Goal: Task Accomplishment & Management: Use online tool/utility

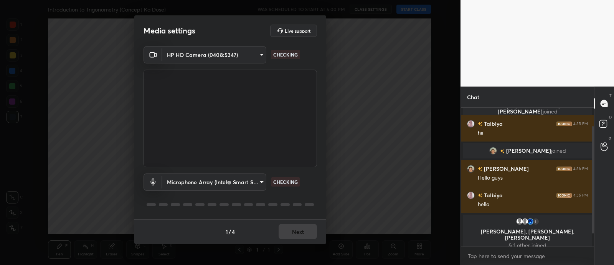
scroll to position [38, 0]
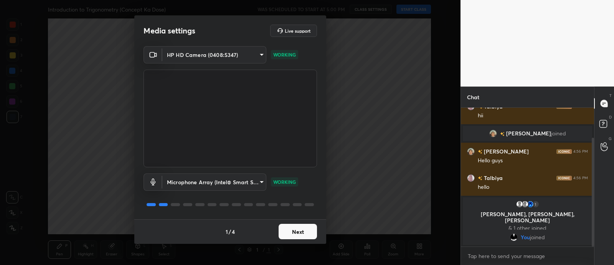
click at [292, 230] on button "Next" at bounding box center [298, 230] width 38 height 15
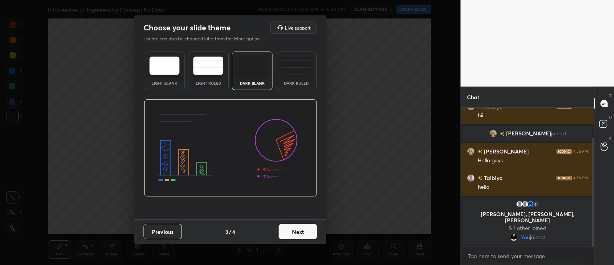
click at [292, 230] on button "Next" at bounding box center [298, 230] width 38 height 15
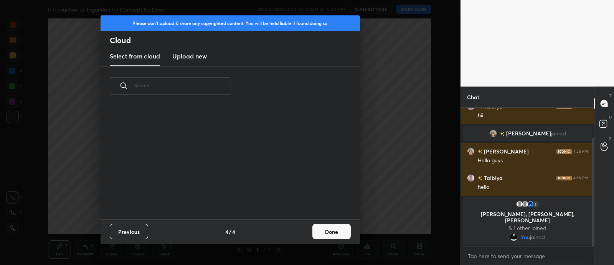
scroll to position [113, 246]
click at [194, 60] on h3 "Upload new" at bounding box center [189, 55] width 35 height 9
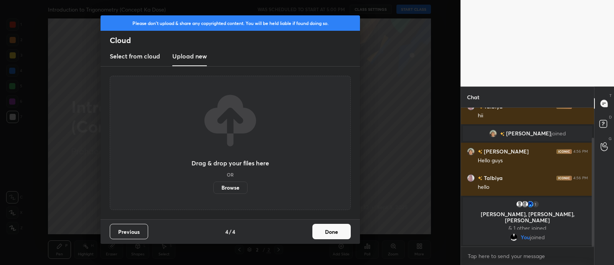
click at [233, 183] on label "Browse" at bounding box center [230, 187] width 34 height 12
click at [213, 183] on input "Browse" at bounding box center [213, 187] width 0 height 12
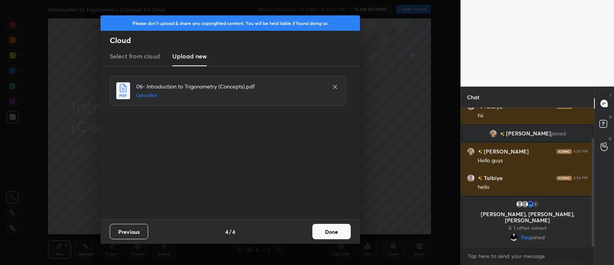
click at [334, 230] on button "Done" at bounding box center [332, 230] width 38 height 15
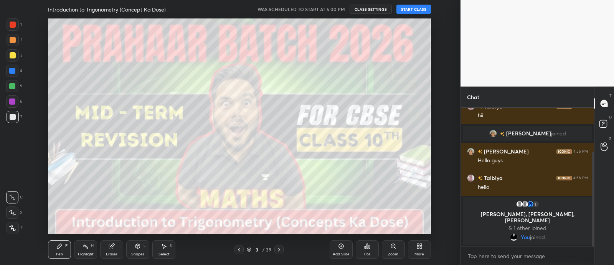
scroll to position [65, 0]
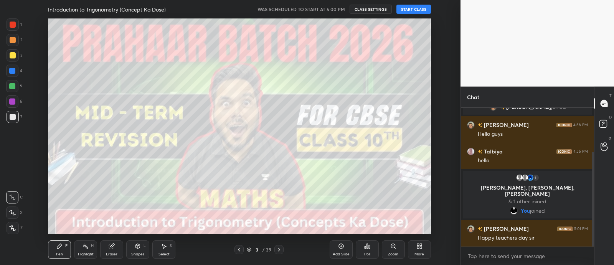
click at [414, 10] on button "START CLASS" at bounding box center [414, 9] width 35 height 9
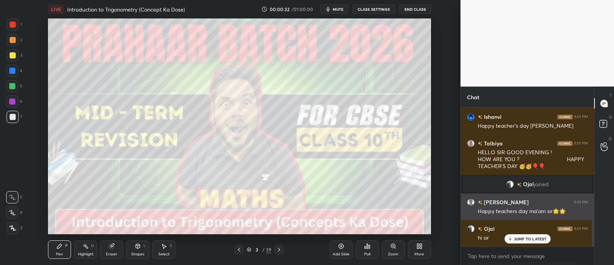
scroll to position [229, 0]
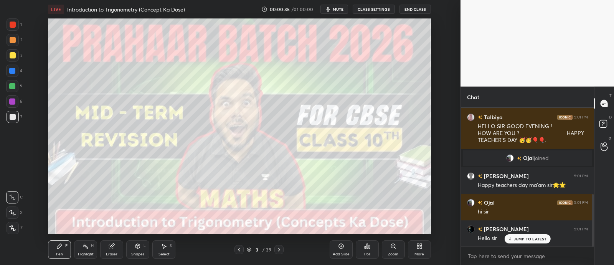
click at [536, 240] on div "[PERSON_NAME], [PERSON_NAME], [PERSON_NAME] joined Talbiya 4:55 PM [PERSON_NAME…" at bounding box center [527, 177] width 133 height 139
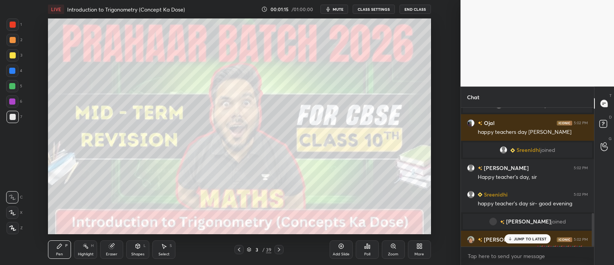
scroll to position [434, 0]
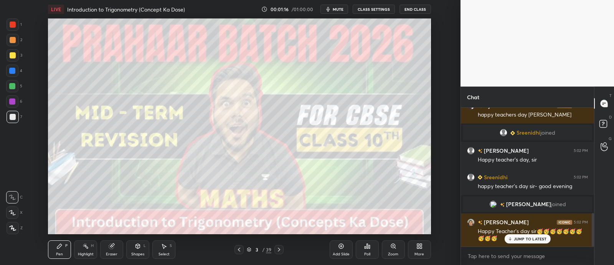
click at [520, 236] on p "JUMP TO LATEST" at bounding box center [530, 238] width 33 height 5
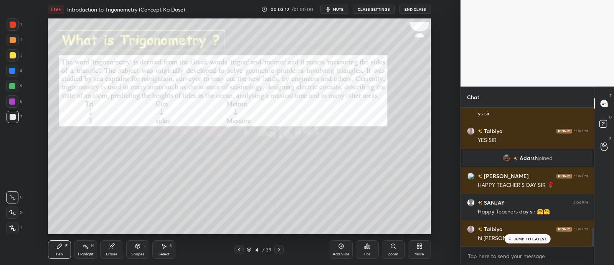
scroll to position [895, 0]
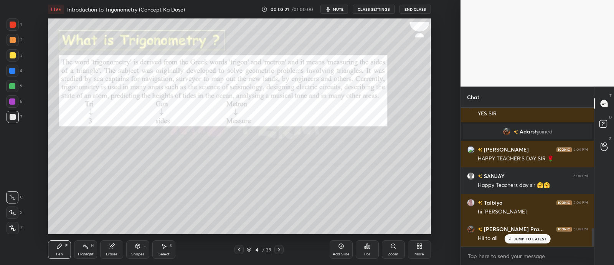
click at [12, 26] on div at bounding box center [13, 25] width 6 height 6
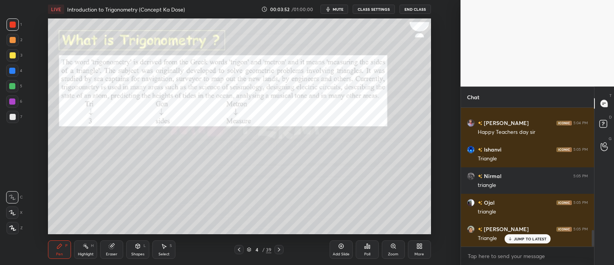
scroll to position [1054, 0]
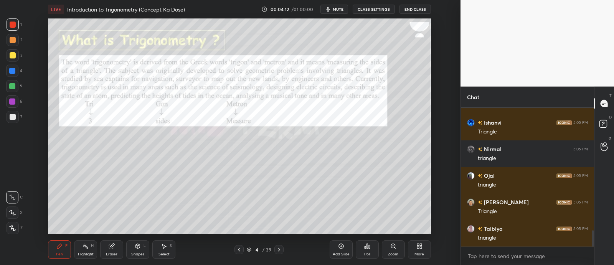
click at [9, 86] on div at bounding box center [12, 86] width 6 height 6
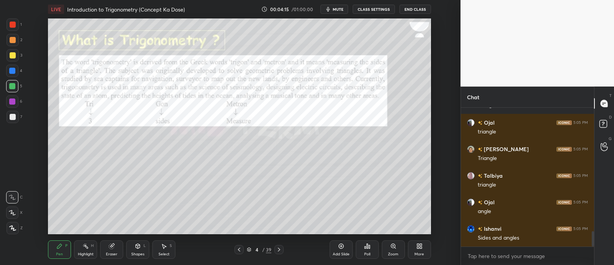
scroll to position [1133, 0]
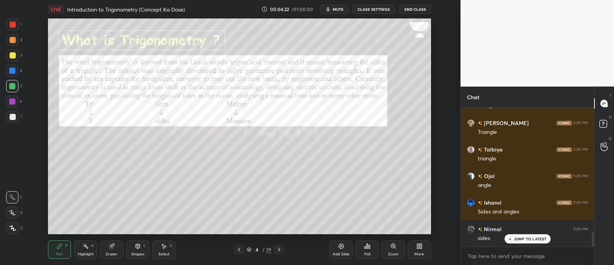
click at [13, 60] on div at bounding box center [13, 55] width 12 height 12
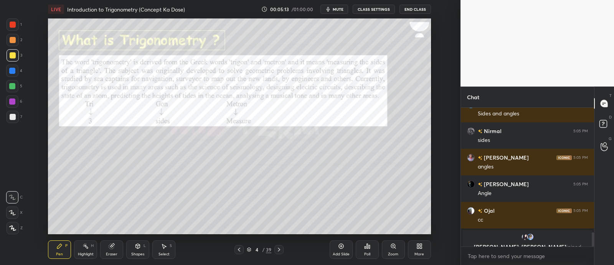
scroll to position [1164, 0]
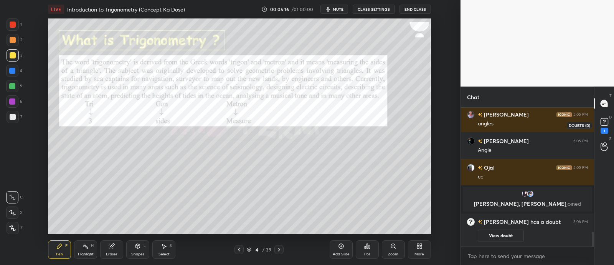
click at [604, 117] on icon at bounding box center [605, 122] width 12 height 12
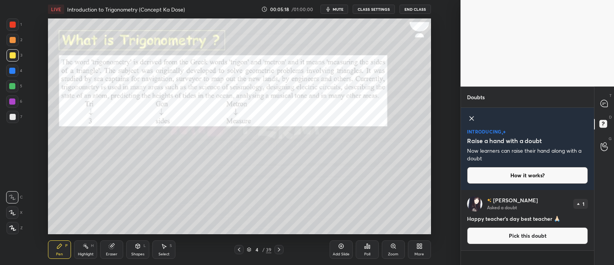
click at [469, 116] on icon at bounding box center [471, 118] width 9 height 9
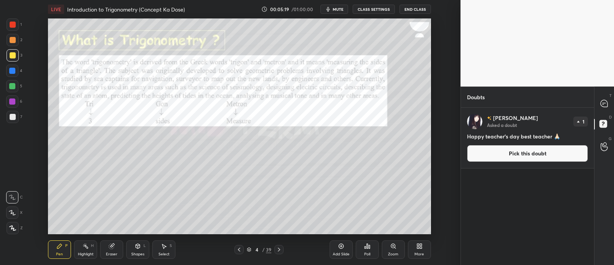
scroll to position [155, 131]
click at [604, 102] on icon at bounding box center [604, 103] width 7 height 7
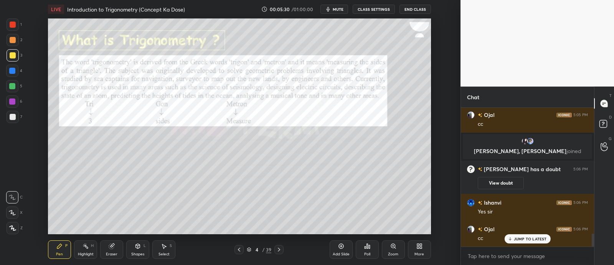
scroll to position [1349, 0]
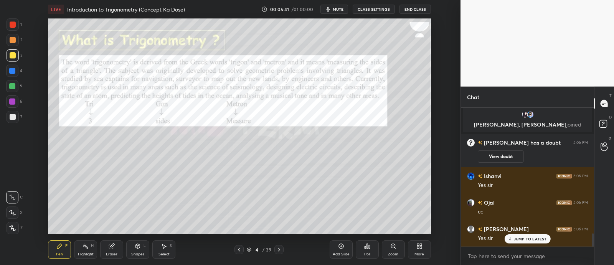
click at [112, 246] on icon at bounding box center [111, 245] width 5 height 5
click at [66, 245] on div "P" at bounding box center [66, 245] width 2 height 4
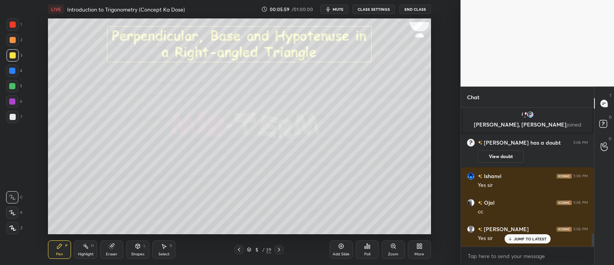
click at [11, 210] on icon at bounding box center [12, 212] width 6 height 5
click at [9, 87] on div at bounding box center [12, 86] width 6 height 6
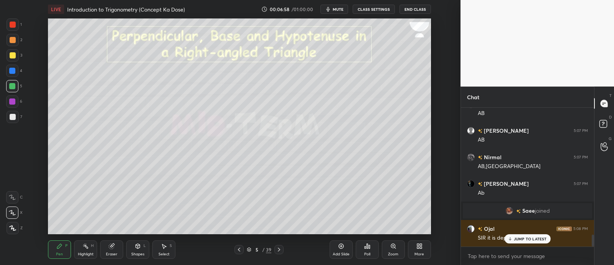
scroll to position [1459, 0]
click at [508, 240] on icon at bounding box center [510, 238] width 5 height 5
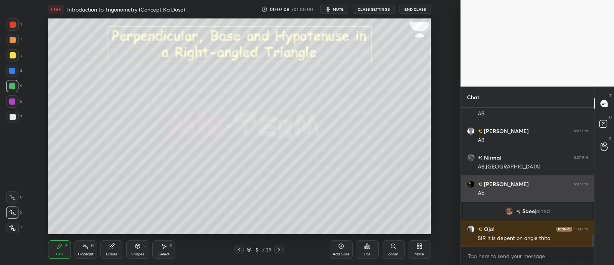
scroll to position [1485, 0]
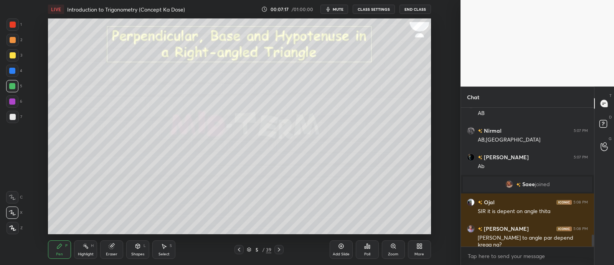
click at [12, 38] on div at bounding box center [13, 40] width 6 height 6
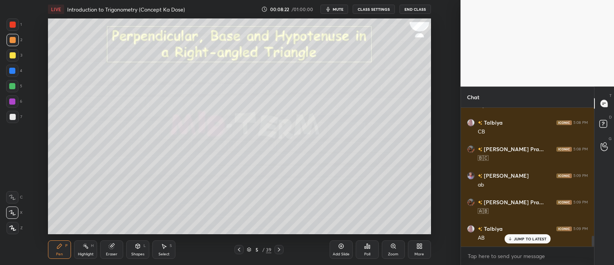
scroll to position [1678, 0]
click at [110, 246] on icon at bounding box center [111, 245] width 5 height 5
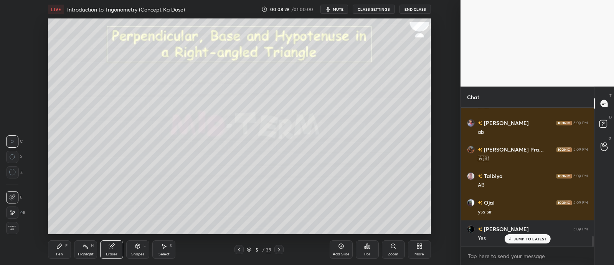
scroll to position [1732, 0]
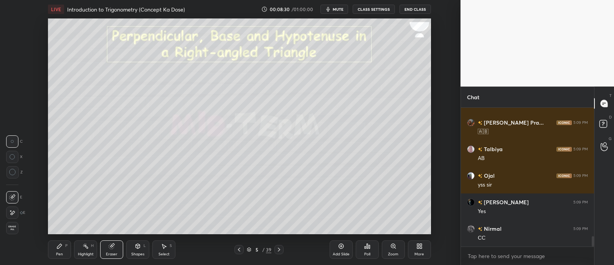
click at [65, 246] on div "Pen P" at bounding box center [59, 249] width 23 height 18
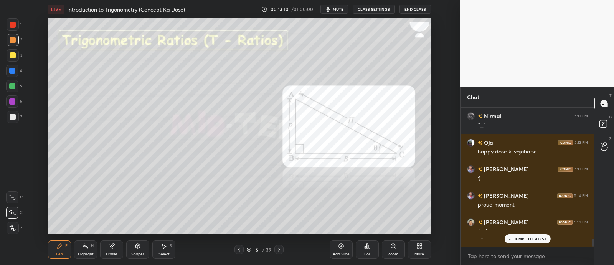
scroll to position [2361, 0]
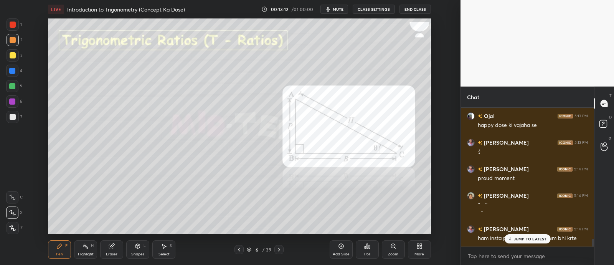
click at [514, 240] on p "JUMP TO LATEST" at bounding box center [530, 238] width 33 height 5
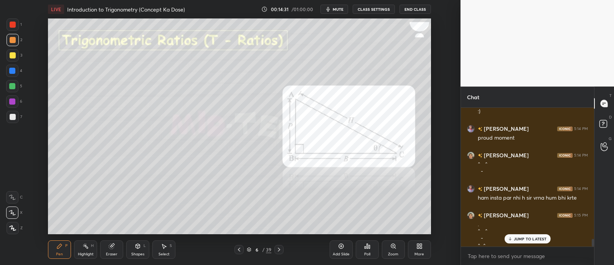
scroll to position [2409, 0]
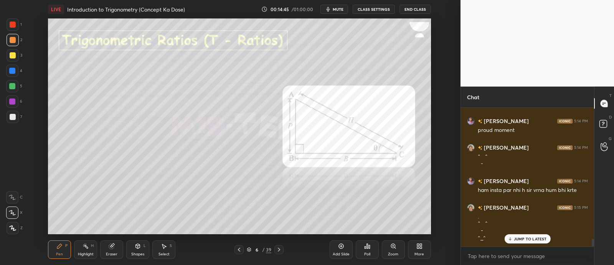
click at [9, 87] on div at bounding box center [12, 86] width 6 height 6
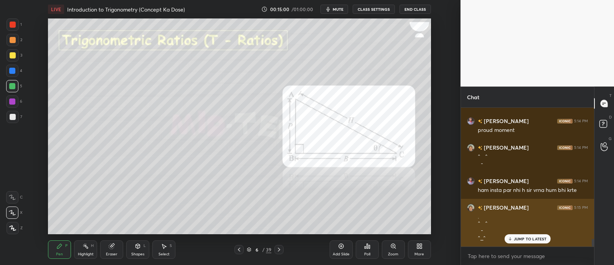
click at [516, 237] on p "JUMP TO LATEST" at bounding box center [530, 238] width 33 height 5
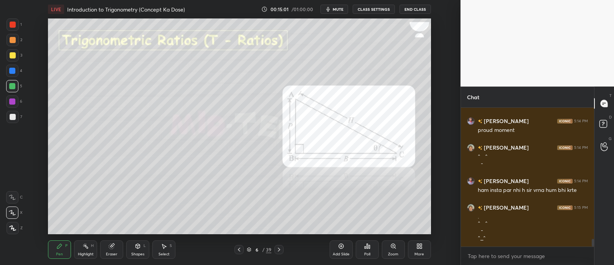
scroll to position [2436, 0]
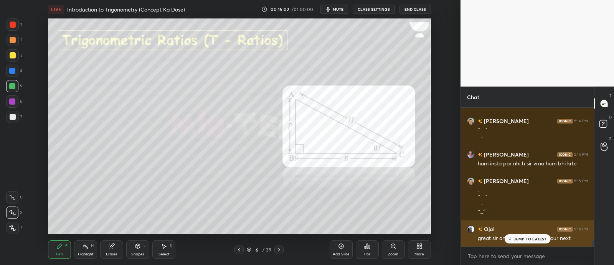
click at [522, 237] on p "JUMP TO LATEST" at bounding box center [530, 238] width 33 height 5
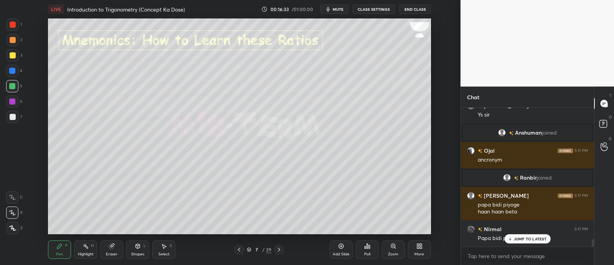
scroll to position [2502, 0]
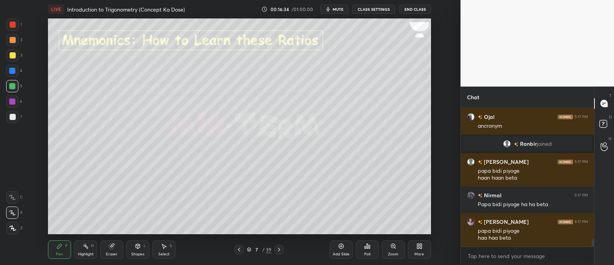
click at [12, 53] on div at bounding box center [13, 55] width 6 height 6
click at [12, 40] on div at bounding box center [13, 40] width 6 height 6
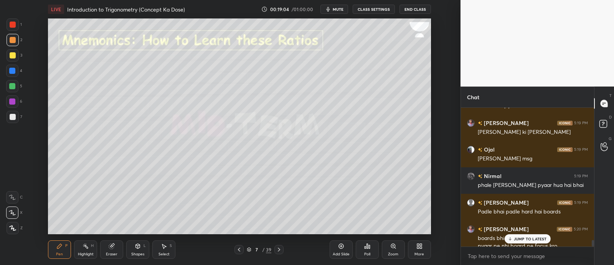
scroll to position [2860, 0]
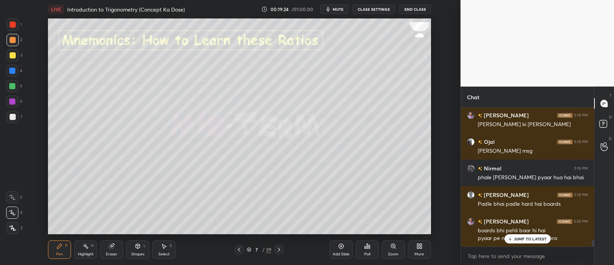
click at [508, 237] on icon at bounding box center [510, 238] width 5 height 5
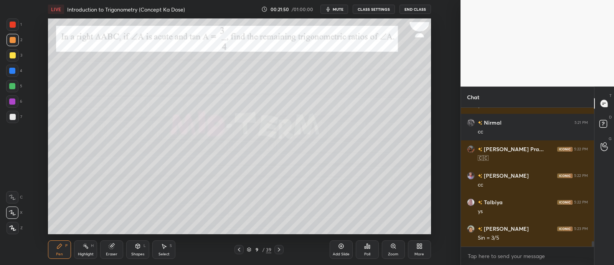
scroll to position [3435, 0]
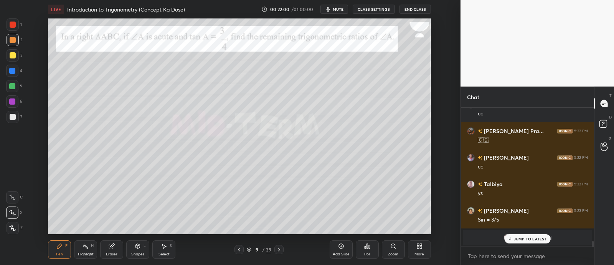
click at [10, 56] on div at bounding box center [13, 55] width 6 height 6
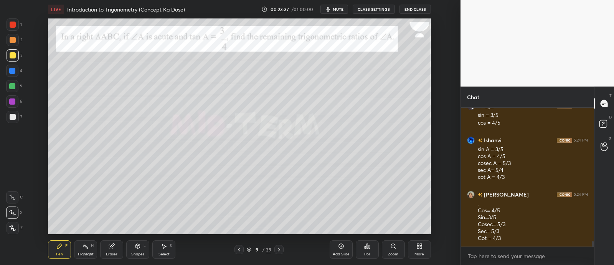
scroll to position [3384, 0]
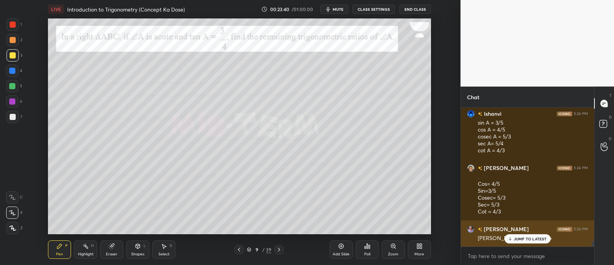
click at [512, 237] on icon at bounding box center [510, 238] width 5 height 5
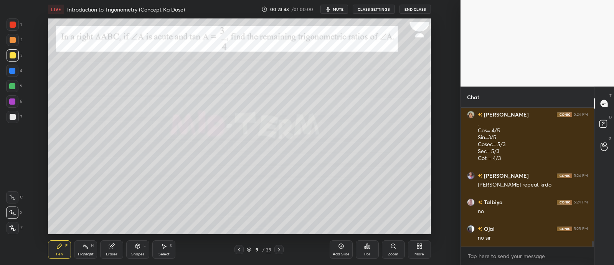
scroll to position [3464, 0]
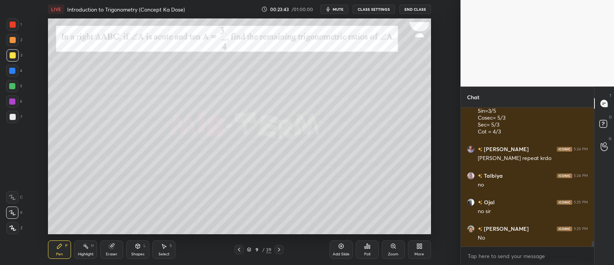
click at [8, 41] on div at bounding box center [13, 40] width 12 height 12
click at [14, 89] on div at bounding box center [12, 86] width 12 height 12
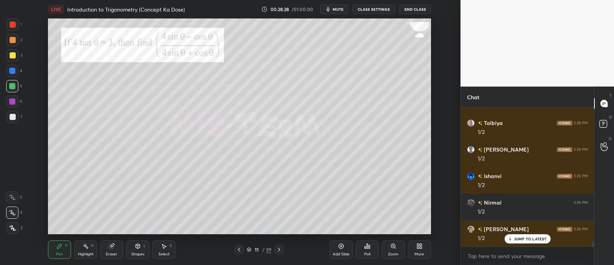
scroll to position [4106, 0]
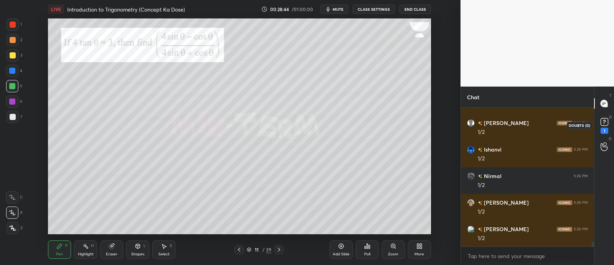
click at [601, 116] on icon at bounding box center [605, 122] width 12 height 12
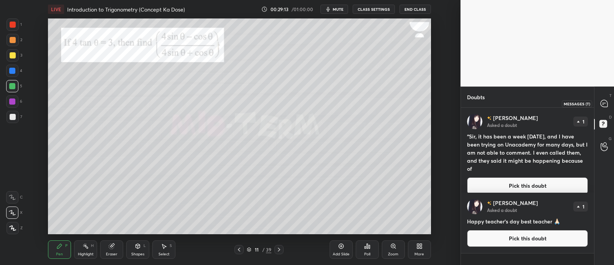
click at [605, 102] on icon at bounding box center [604, 103] width 7 height 7
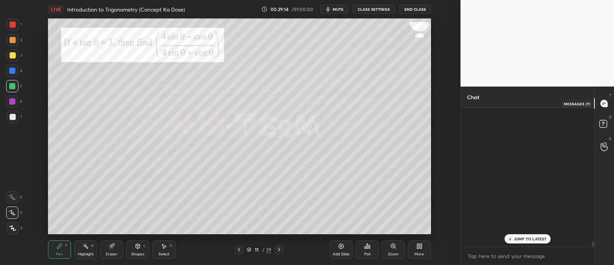
scroll to position [136, 131]
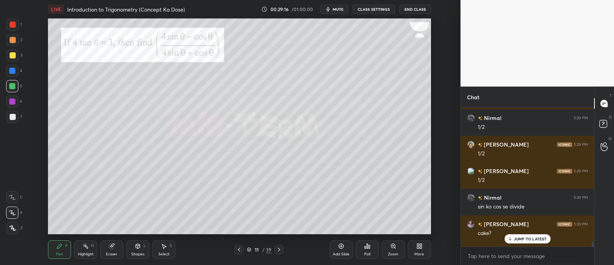
click at [524, 236] on p "JUMP TO LATEST" at bounding box center [530, 238] width 33 height 5
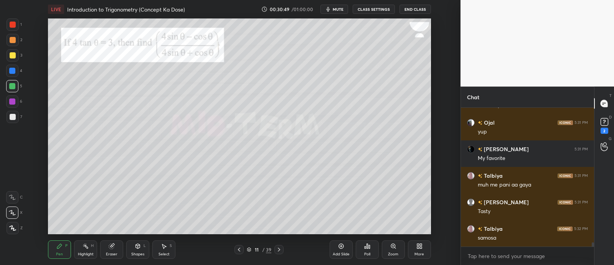
scroll to position [4367, 0]
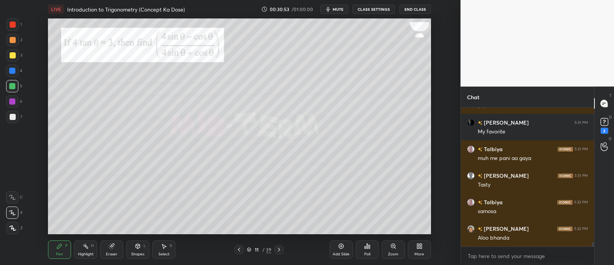
click at [11, 24] on div at bounding box center [13, 25] width 6 height 6
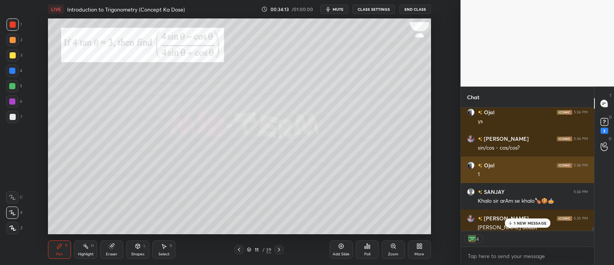
scroll to position [136, 131]
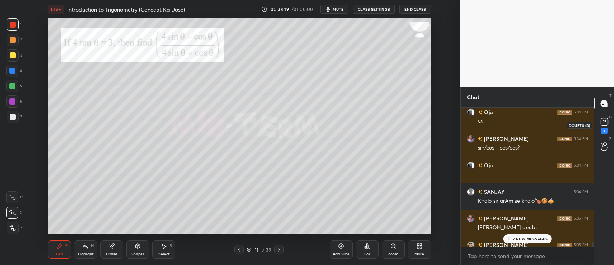
click at [605, 123] on rect at bounding box center [604, 121] width 7 height 7
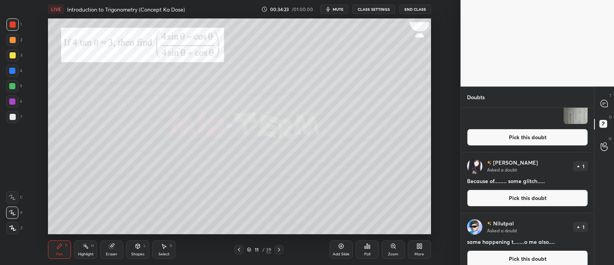
scroll to position [0, 0]
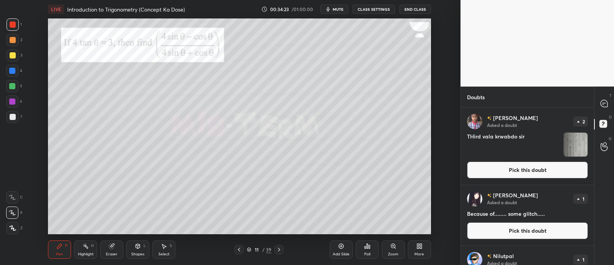
click at [574, 147] on img "grid" at bounding box center [576, 144] width 24 height 24
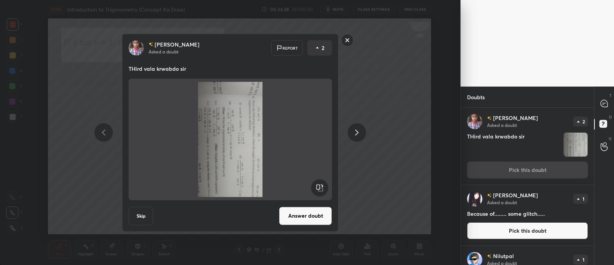
click at [348, 40] on rect at bounding box center [348, 40] width 12 height 12
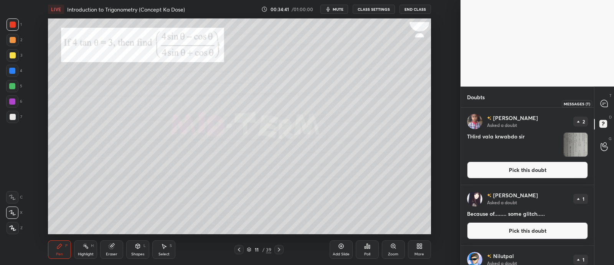
click at [601, 106] on icon at bounding box center [604, 103] width 8 height 8
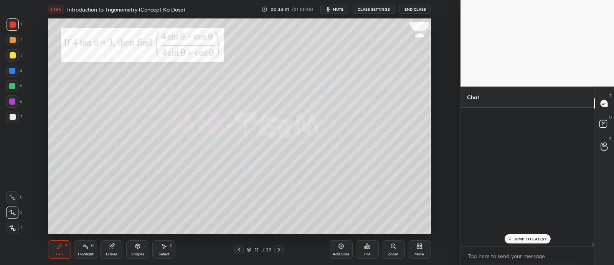
scroll to position [136, 131]
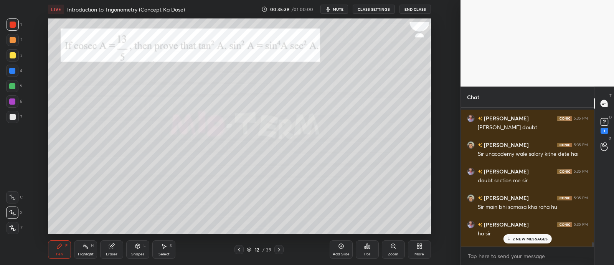
click at [511, 237] on icon at bounding box center [508, 238] width 5 height 5
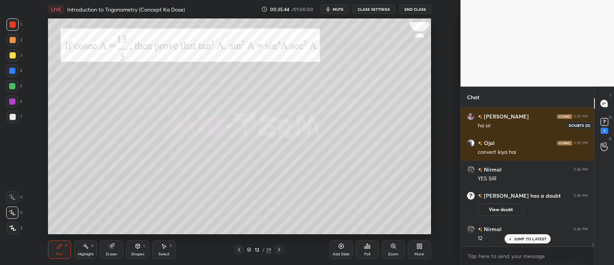
click at [607, 122] on rect at bounding box center [604, 121] width 7 height 7
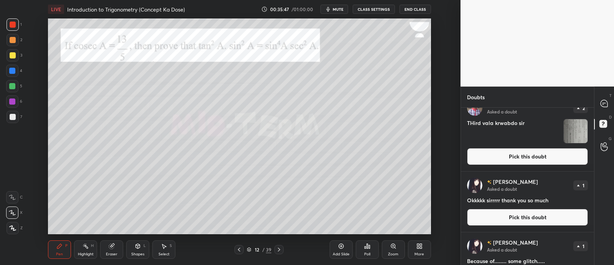
scroll to position [0, 0]
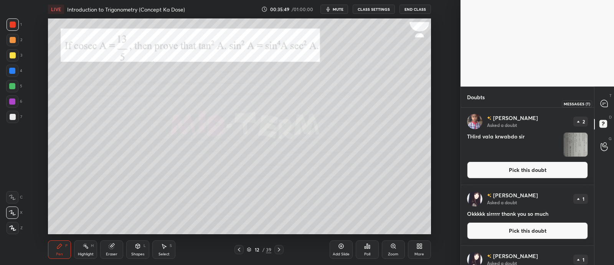
click at [602, 102] on icon at bounding box center [604, 103] width 7 height 7
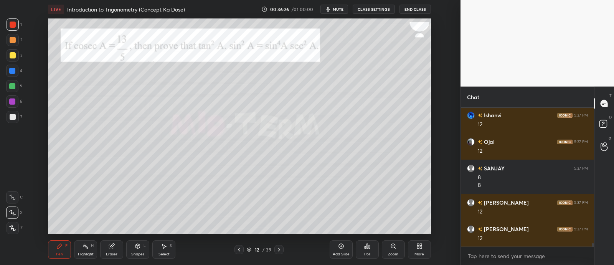
scroll to position [5227, 0]
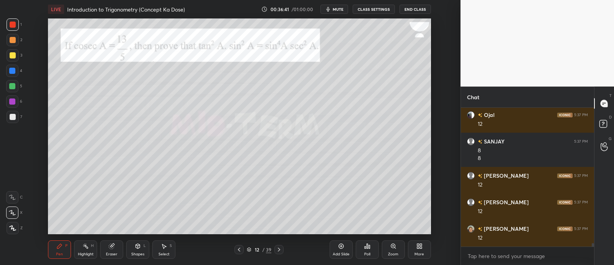
click at [12, 87] on div at bounding box center [12, 86] width 6 height 6
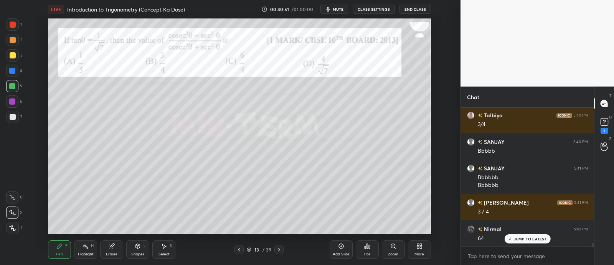
scroll to position [5554, 0]
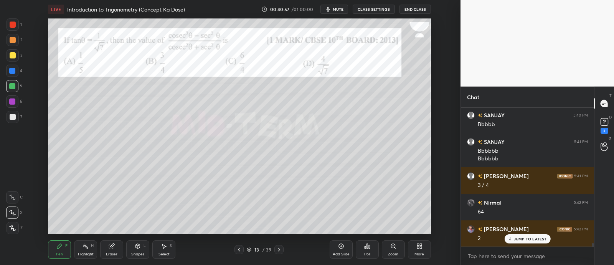
click at [9, 233] on div at bounding box center [13, 228] width 12 height 12
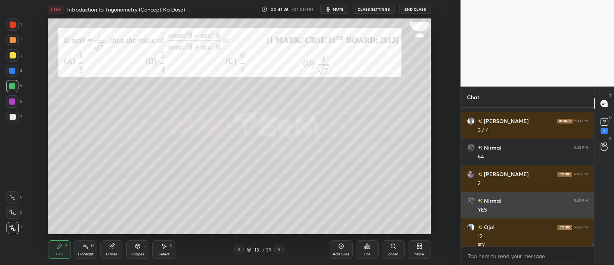
scroll to position [5615, 0]
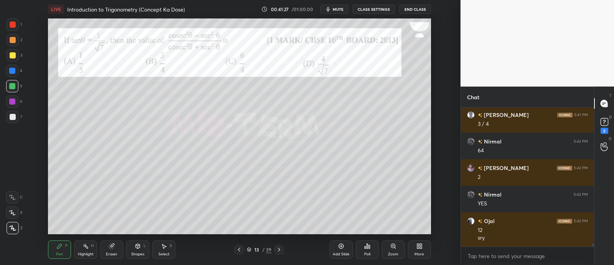
click at [511, 146] on div "64" at bounding box center [533, 149] width 110 height 9
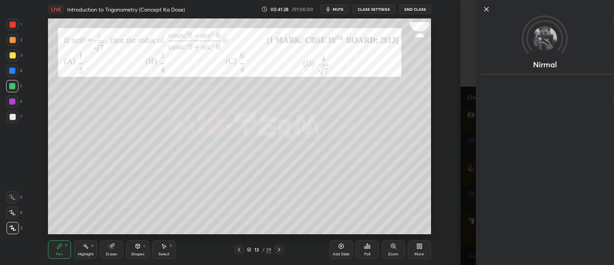
click at [477, 180] on div "Nirmal" at bounding box center [545, 132] width 138 height 265
click at [466, 184] on div "Nirmal" at bounding box center [538, 132] width 154 height 265
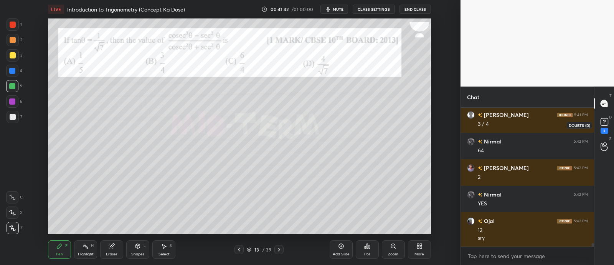
click at [605, 122] on rect at bounding box center [604, 121] width 7 height 7
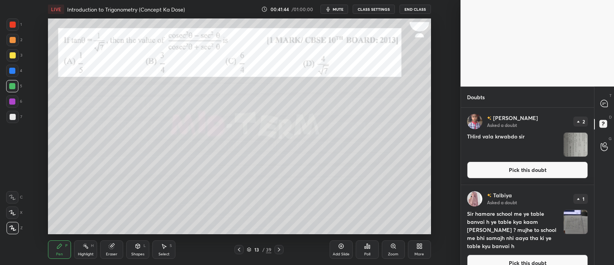
click at [584, 225] on img "grid" at bounding box center [576, 222] width 24 height 24
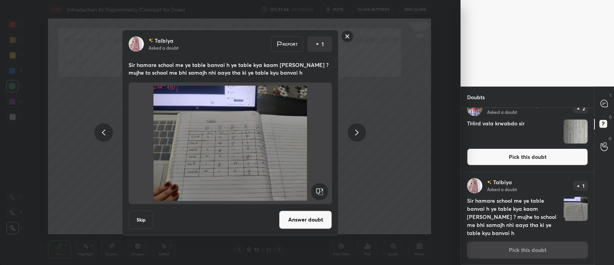
click at [296, 219] on button "Answer doubt" at bounding box center [305, 219] width 53 height 18
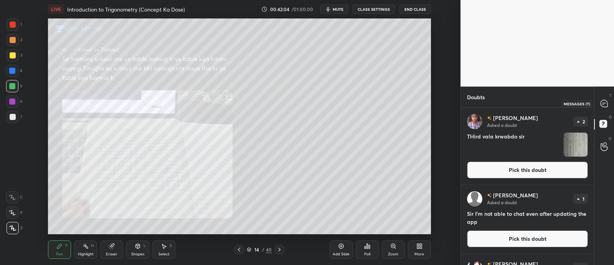
click at [603, 103] on icon at bounding box center [604, 103] width 7 height 7
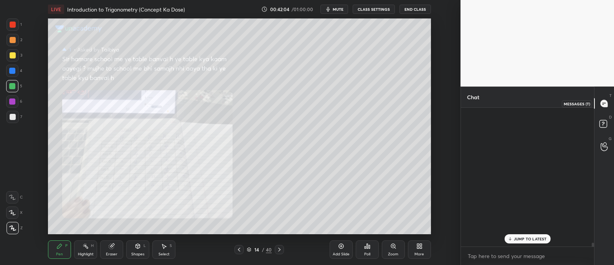
scroll to position [136, 131]
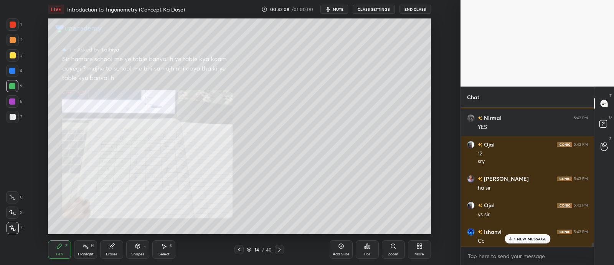
click at [515, 237] on p "1 NEW MESSAGE" at bounding box center [530, 238] width 33 height 5
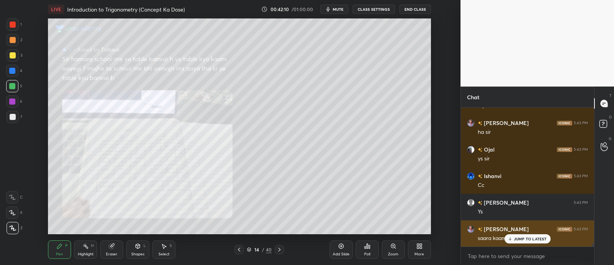
click at [516, 238] on p "JUMP TO LATEST" at bounding box center [530, 238] width 33 height 5
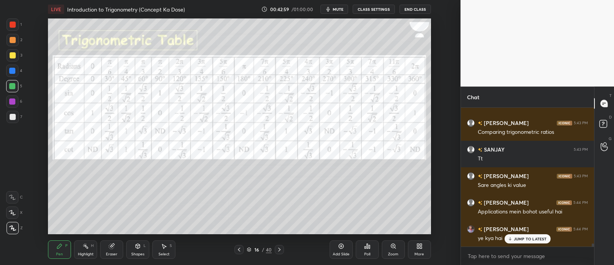
scroll to position [6139, 0]
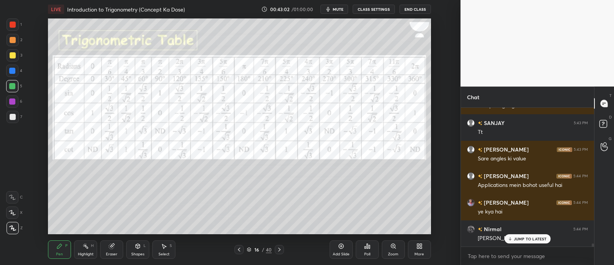
click at [135, 246] on icon at bounding box center [138, 246] width 6 height 6
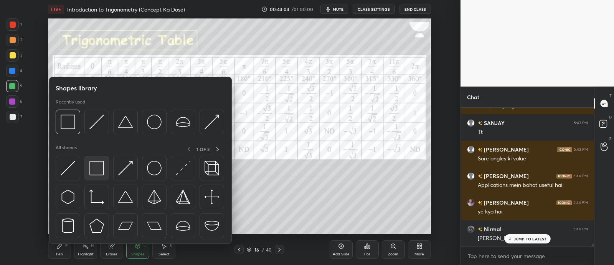
click at [90, 167] on img at bounding box center [96, 167] width 15 height 15
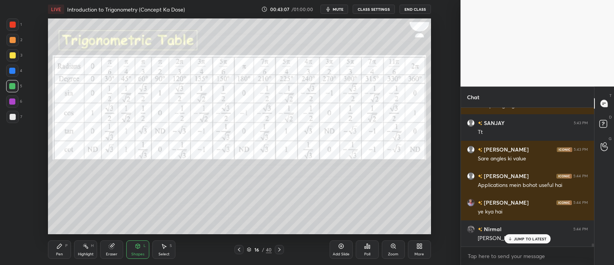
click at [13, 24] on div at bounding box center [13, 25] width 6 height 6
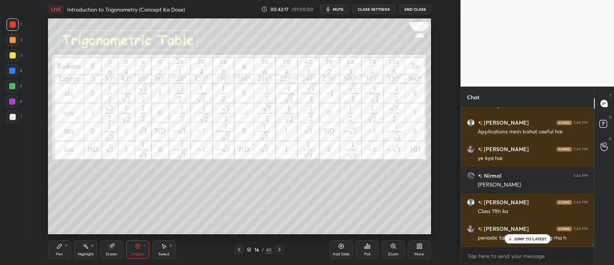
scroll to position [6218, 0]
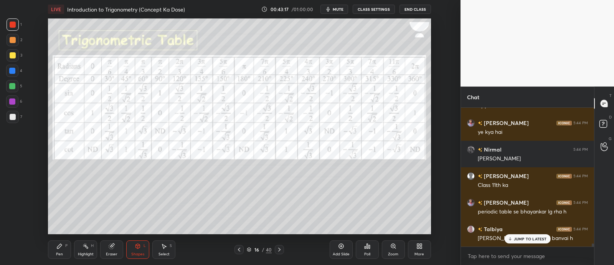
click at [8, 39] on div at bounding box center [13, 40] width 12 height 12
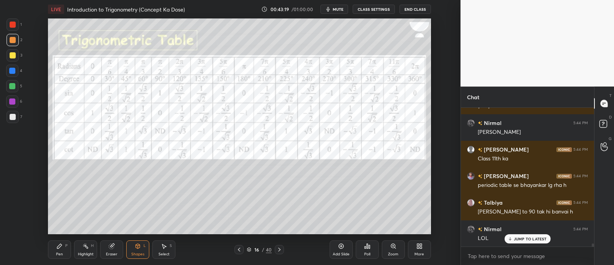
click at [58, 250] on div "Pen P" at bounding box center [59, 249] width 23 height 18
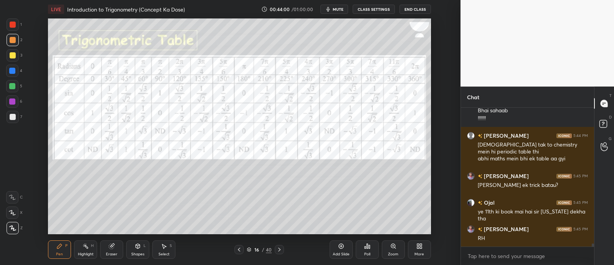
scroll to position [6452, 0]
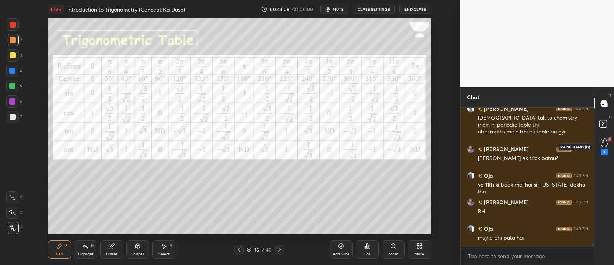
click at [606, 143] on icon at bounding box center [604, 142] width 7 height 9
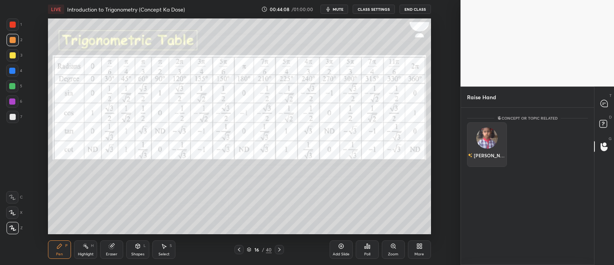
click at [482, 142] on div "[PERSON_NAME]" at bounding box center [487, 144] width 40 height 45
click at [485, 162] on button "INVITE" at bounding box center [487, 160] width 33 height 10
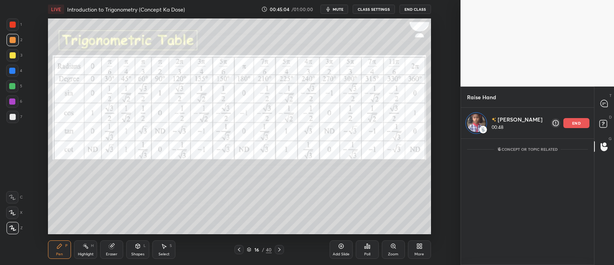
click at [338, 245] on icon at bounding box center [341, 246] width 6 height 6
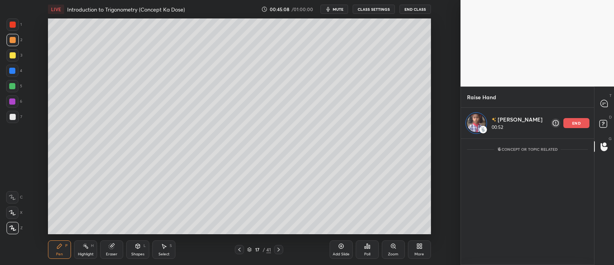
click at [11, 57] on div at bounding box center [13, 55] width 6 height 6
click at [601, 104] on icon at bounding box center [604, 103] width 7 height 7
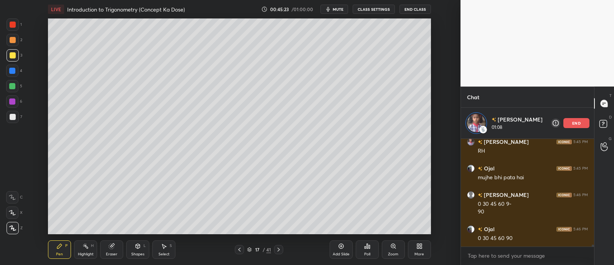
scroll to position [6569, 0]
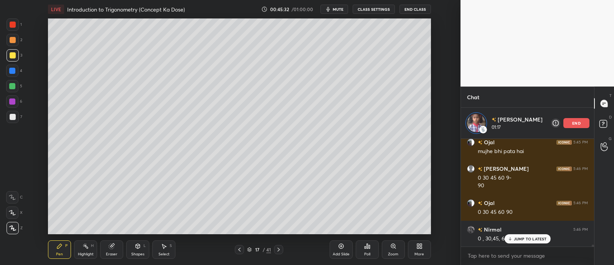
click at [13, 69] on div at bounding box center [12, 71] width 6 height 6
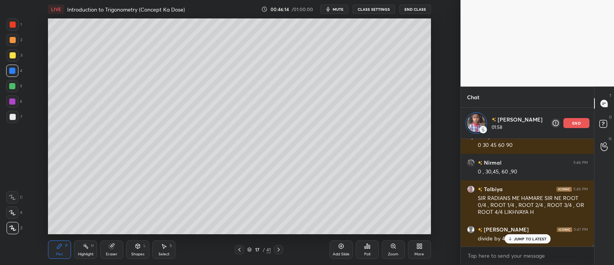
scroll to position [6663, 0]
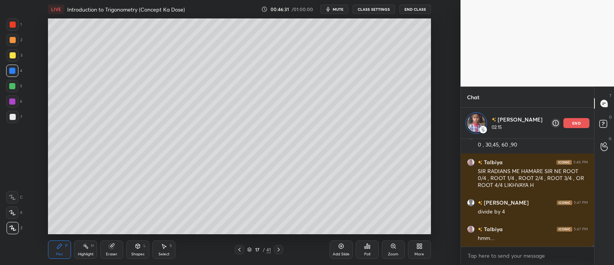
click at [7, 86] on div at bounding box center [12, 86] width 12 height 12
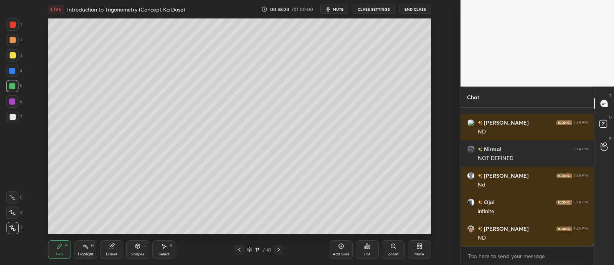
scroll to position [6450, 0]
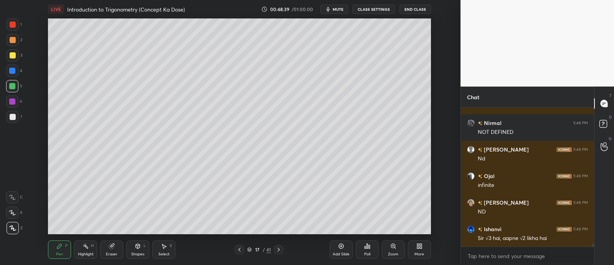
click at [110, 245] on icon at bounding box center [111, 245] width 5 height 5
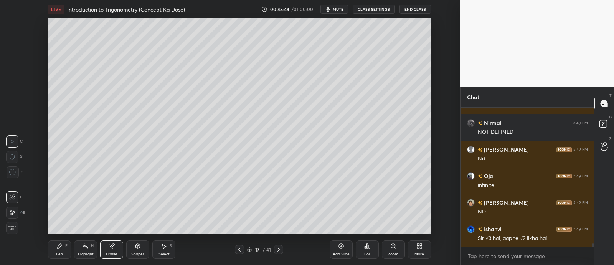
click at [57, 245] on icon at bounding box center [59, 246] width 6 height 6
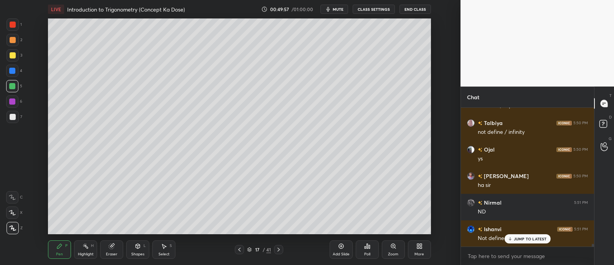
scroll to position [6609, 0]
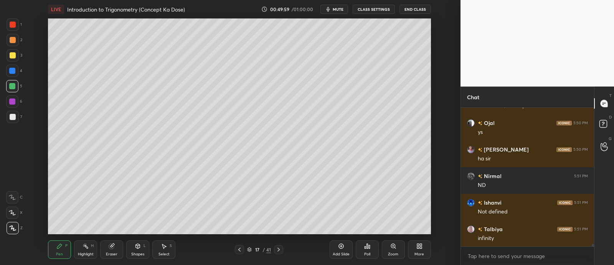
click at [330, 228] on div "Add Slide Poll Zoom More" at bounding box center [380, 249] width 101 height 43
click at [334, 248] on div "Add Slide" at bounding box center [341, 249] width 23 height 18
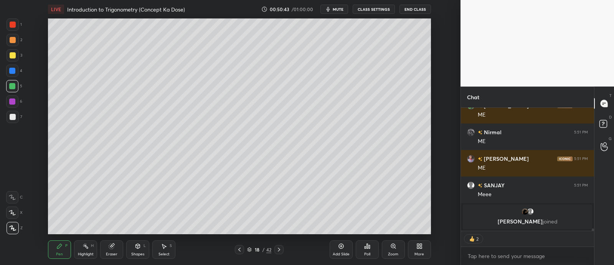
scroll to position [6671, 0]
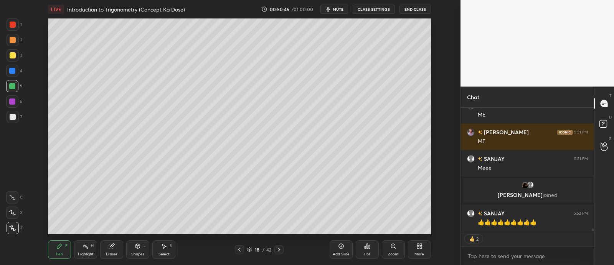
click at [112, 249] on div "Eraser" at bounding box center [111, 249] width 23 height 18
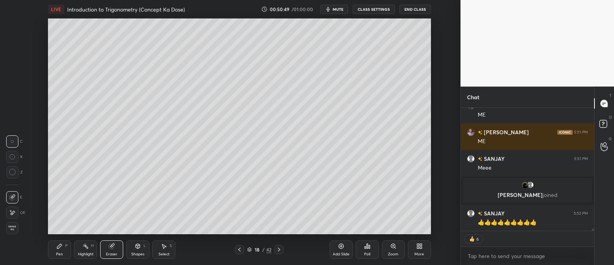
click at [57, 245] on icon at bounding box center [59, 246] width 6 height 6
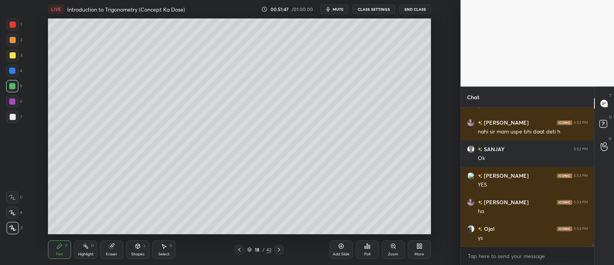
scroll to position [6947, 0]
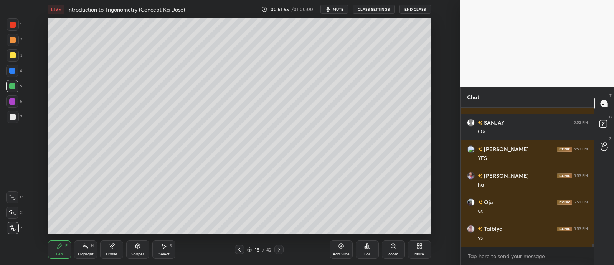
click at [15, 39] on div at bounding box center [13, 40] width 6 height 6
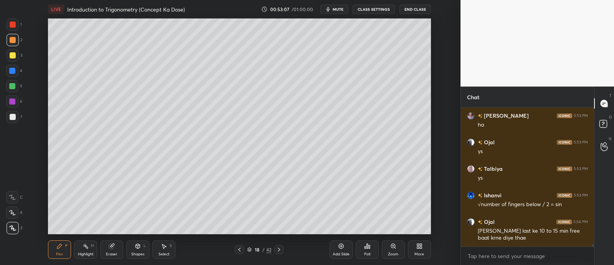
scroll to position [7033, 0]
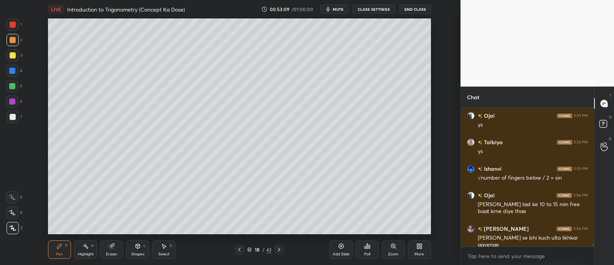
click at [113, 246] on icon at bounding box center [111, 245] width 5 height 5
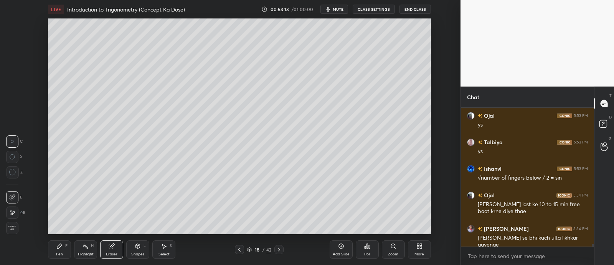
scroll to position [7060, 0]
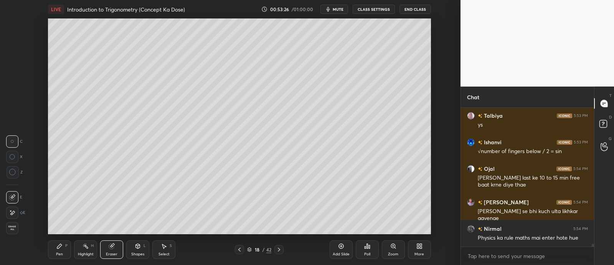
click at [63, 248] on div "Pen P" at bounding box center [59, 249] width 23 height 18
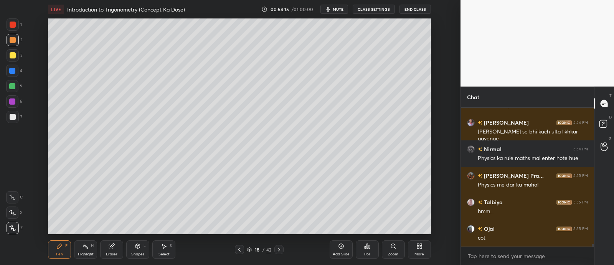
scroll to position [7166, 0]
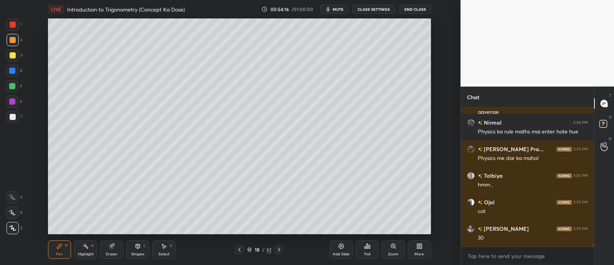
click at [8, 68] on div at bounding box center [12, 71] width 12 height 12
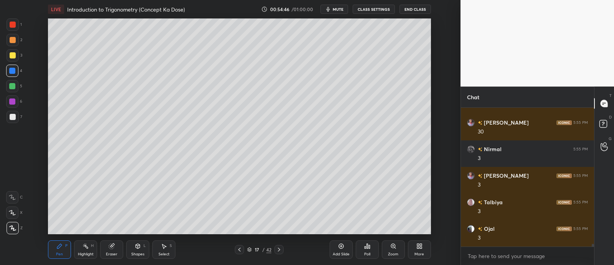
scroll to position [7298, 0]
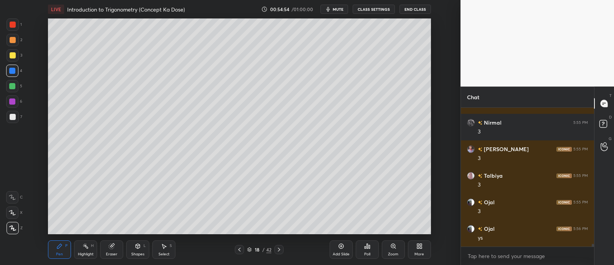
click at [12, 38] on div at bounding box center [13, 40] width 6 height 6
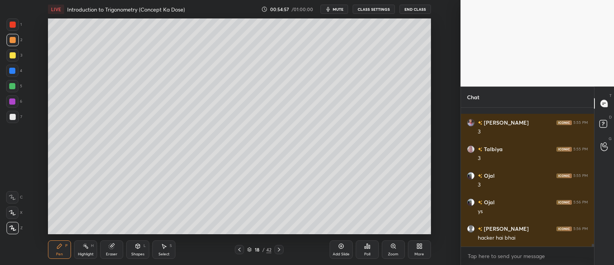
click at [6, 56] on div "1 2 3 4 5 6 7 C X Z C X Z E E Erase all H H" at bounding box center [12, 125] width 25 height 215
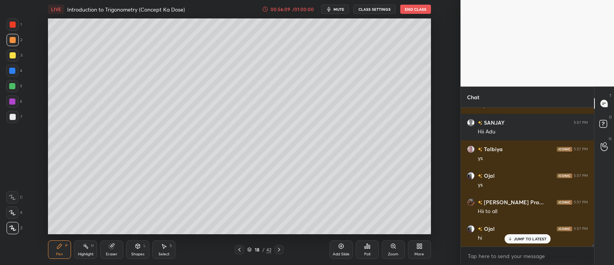
scroll to position [7729, 0]
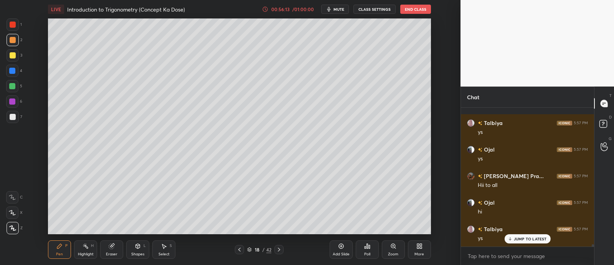
click at [249, 253] on div "18 / 42" at bounding box center [259, 249] width 49 height 9
click at [249, 249] on icon at bounding box center [249, 249] width 5 height 5
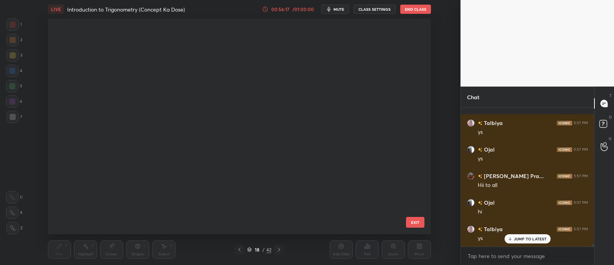
scroll to position [180, 0]
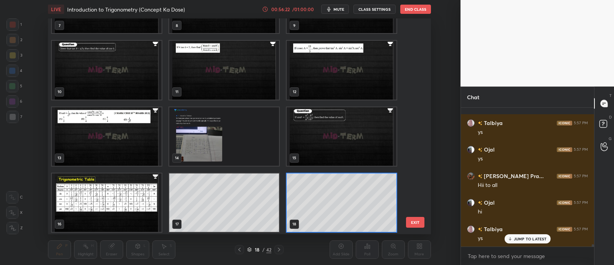
drag, startPoint x: 413, startPoint y: 93, endPoint x: 408, endPoint y: 177, distance: 84.2
click at [408, 177] on div "7 8 9 10 11 12 13 14 15 16 17 18 19 20 21" at bounding box center [233, 125] width 370 height 215
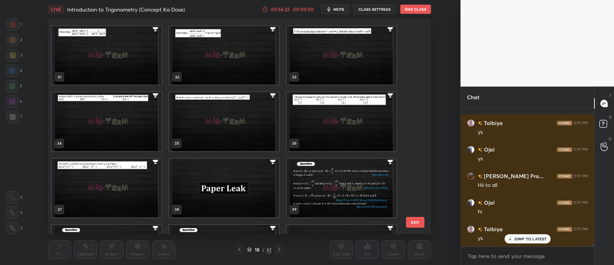
scroll to position [710, 0]
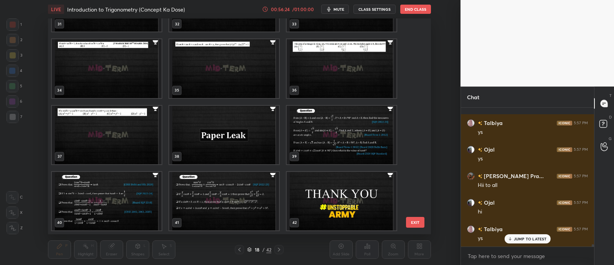
click at [308, 192] on img "grid" at bounding box center [342, 201] width 110 height 58
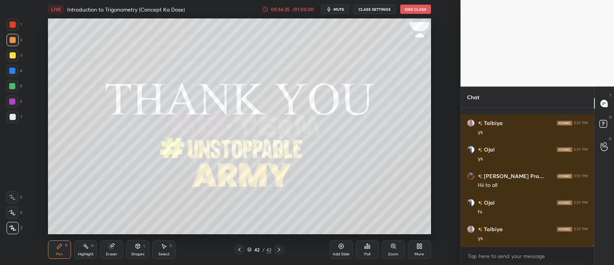
scroll to position [7755, 0]
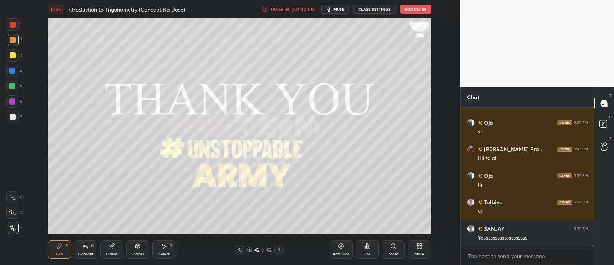
click at [342, 241] on div "Add Slide" at bounding box center [341, 249] width 23 height 18
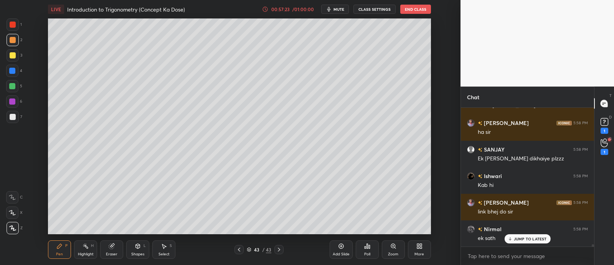
scroll to position [8001, 0]
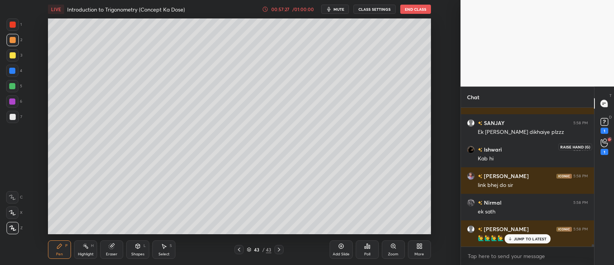
click at [605, 142] on icon at bounding box center [604, 142] width 7 height 9
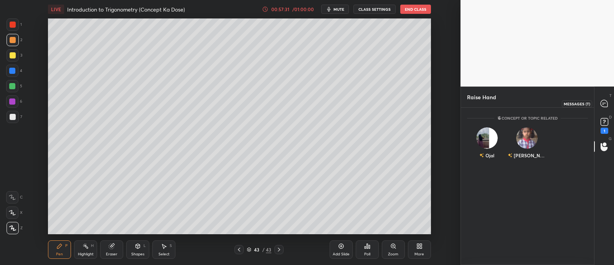
click at [606, 103] on icon at bounding box center [604, 103] width 7 height 7
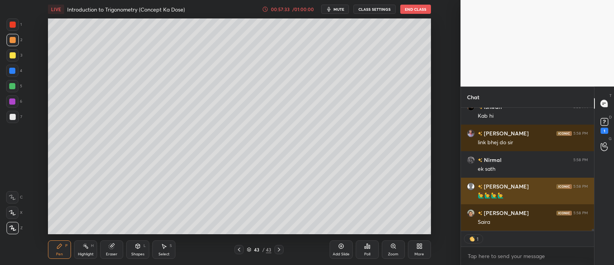
scroll to position [8183, 0]
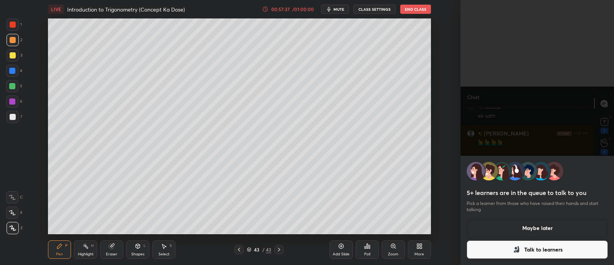
click at [528, 230] on button "Maybe later" at bounding box center [537, 227] width 141 height 18
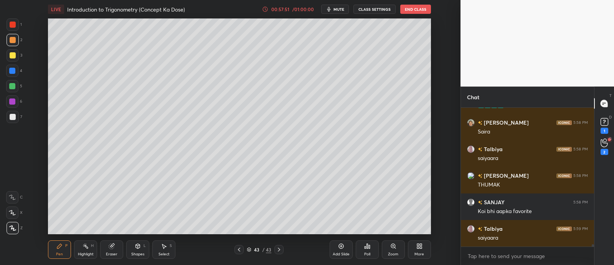
scroll to position [8273, 0]
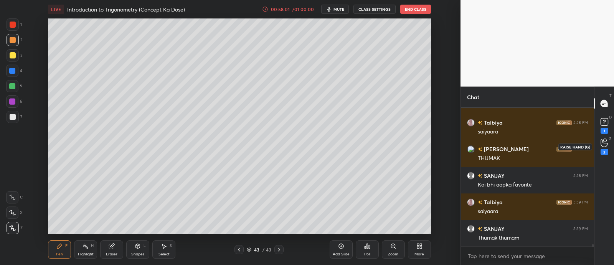
click at [602, 146] on icon at bounding box center [604, 142] width 7 height 9
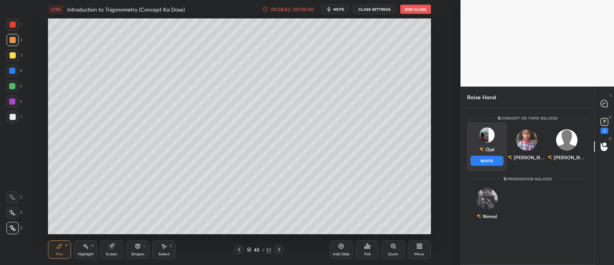
click at [493, 140] on div "Ojal INVITE" at bounding box center [487, 146] width 40 height 48
click at [488, 158] on button "INVITE" at bounding box center [487, 160] width 33 height 10
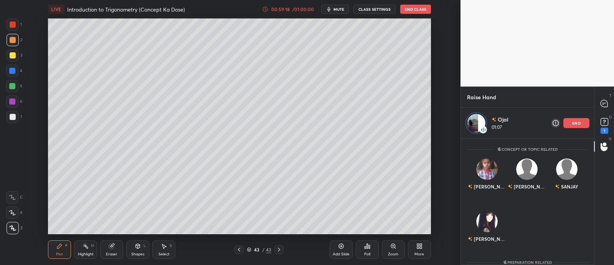
click at [574, 117] on div "Ojal 01:07 end" at bounding box center [527, 123] width 133 height 31
click at [570, 123] on div "end" at bounding box center [577, 123] width 26 height 10
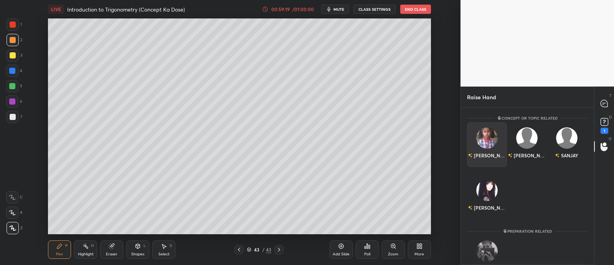
click at [488, 147] on div "[PERSON_NAME]" at bounding box center [487, 144] width 40 height 45
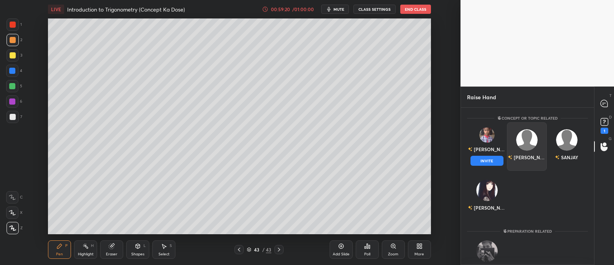
click at [485, 160] on button "INVITE" at bounding box center [487, 160] width 33 height 10
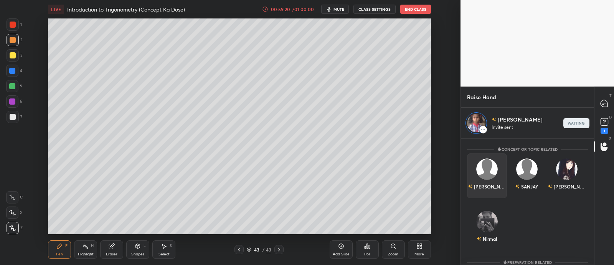
scroll to position [124, 131]
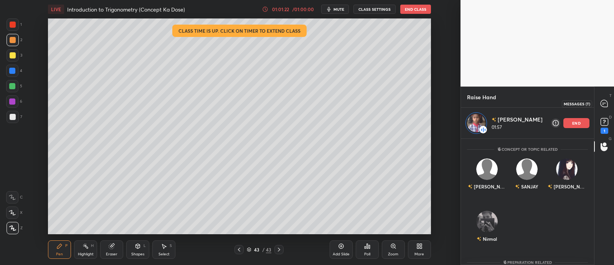
click at [608, 105] on icon at bounding box center [604, 103] width 8 height 8
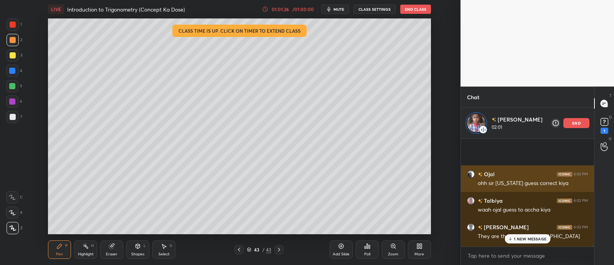
scroll to position [8746, 0]
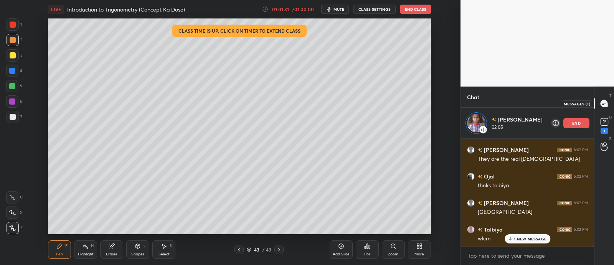
click at [604, 105] on icon at bounding box center [604, 103] width 7 height 7
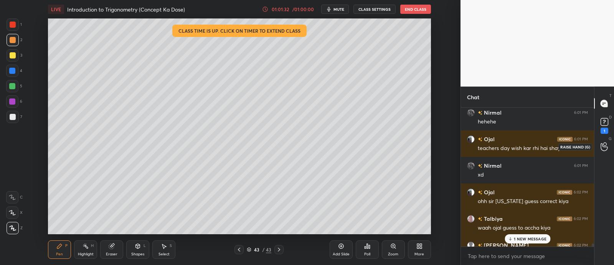
click at [602, 143] on icon at bounding box center [604, 146] width 7 height 9
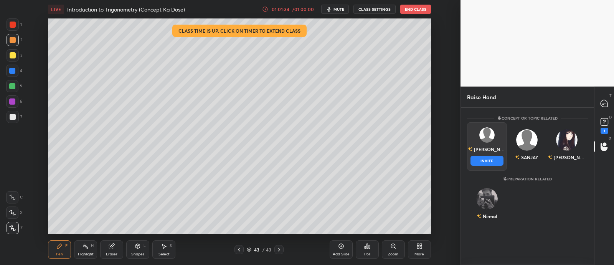
click at [493, 148] on div "[PERSON_NAME] INVITE" at bounding box center [487, 146] width 40 height 48
click at [493, 157] on button "INVITE" at bounding box center [487, 160] width 33 height 10
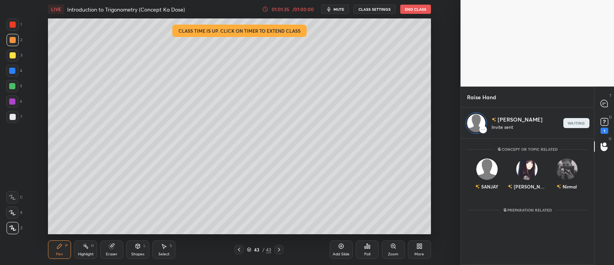
scroll to position [124, 131]
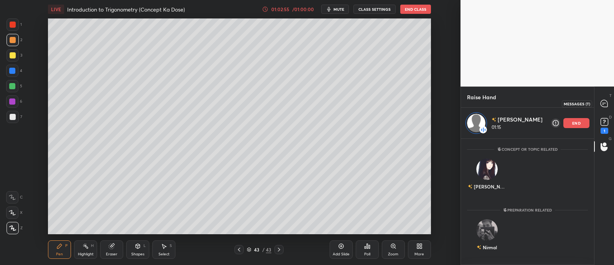
click at [604, 103] on icon at bounding box center [604, 103] width 3 height 0
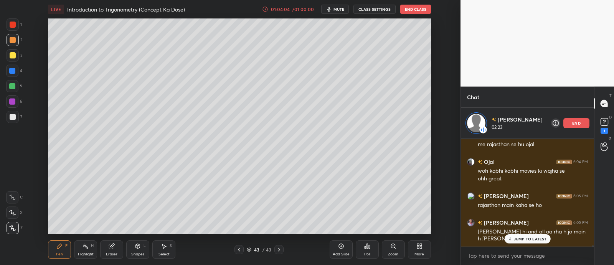
scroll to position [9011, 0]
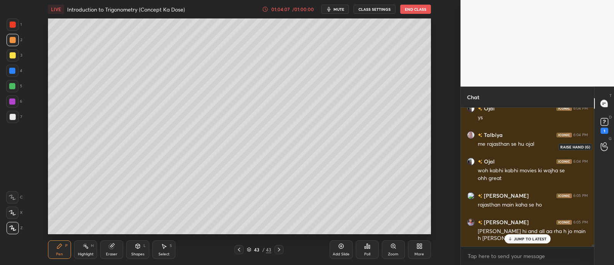
click at [604, 149] on icon at bounding box center [604, 146] width 7 height 9
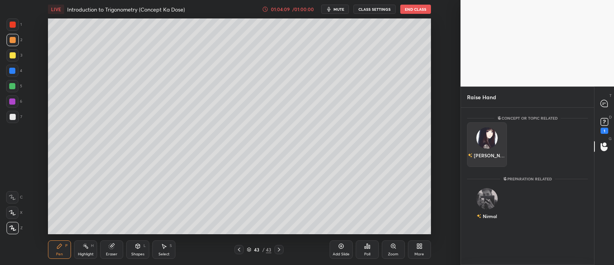
click at [484, 149] on div "[PERSON_NAME]" at bounding box center [487, 155] width 38 height 13
click at [492, 141] on div "Nirmal INVITE" at bounding box center [487, 146] width 40 height 48
click at [493, 160] on button "INVITE" at bounding box center [487, 160] width 33 height 10
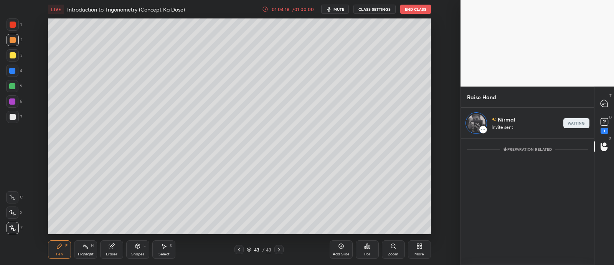
scroll to position [124, 131]
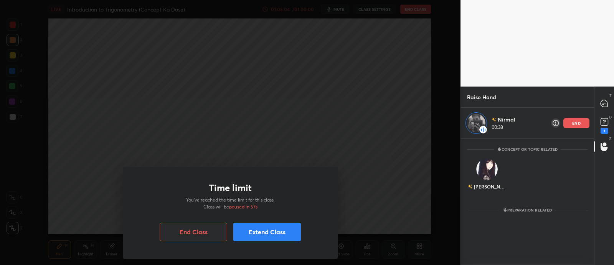
click at [264, 225] on button "Extend Class" at bounding box center [267, 231] width 68 height 18
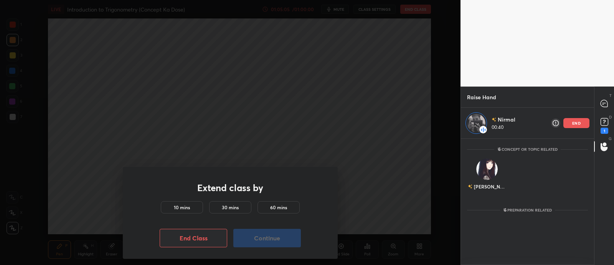
click at [189, 208] on h5 "10 mins" at bounding box center [182, 206] width 16 height 7
click at [260, 232] on button "Continue" at bounding box center [267, 237] width 68 height 18
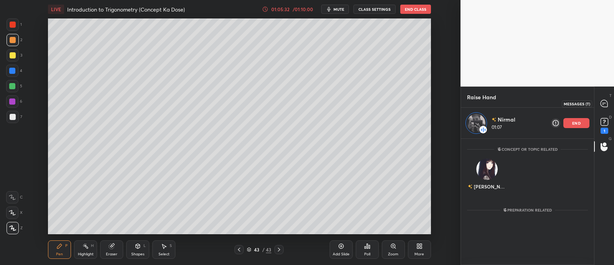
click at [602, 104] on icon at bounding box center [604, 103] width 7 height 7
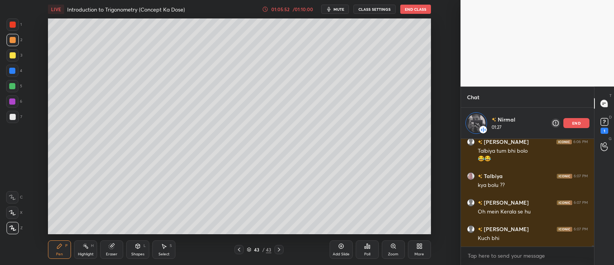
scroll to position [9409, 0]
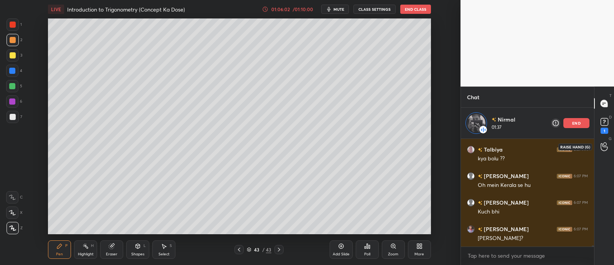
click at [602, 145] on icon at bounding box center [604, 147] width 7 height 8
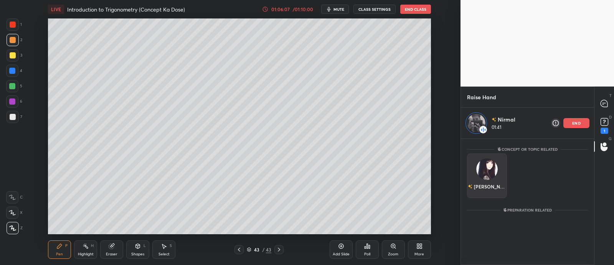
click at [491, 179] on div "[PERSON_NAME]" at bounding box center [487, 175] width 40 height 45
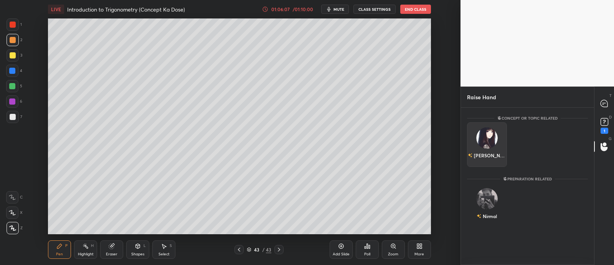
scroll to position [155, 131]
click at [486, 142] on img "grid" at bounding box center [487, 138] width 22 height 22
click at [488, 137] on img "grid" at bounding box center [487, 138] width 22 height 22
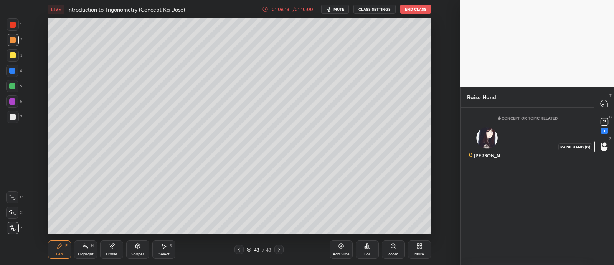
click at [604, 151] on icon at bounding box center [604, 147] width 7 height 8
click at [603, 107] on icon at bounding box center [604, 103] width 8 height 8
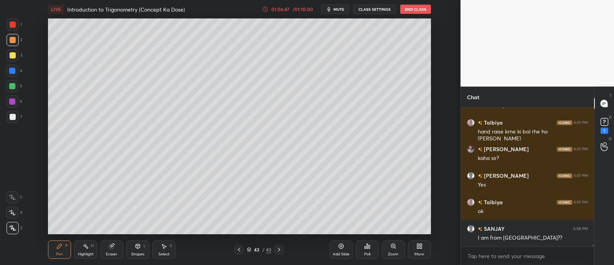
scroll to position [9545, 0]
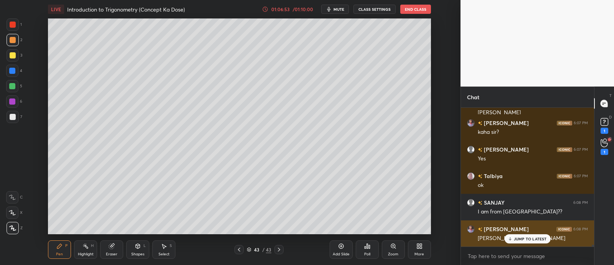
click at [524, 239] on p "JUMP TO LATEST" at bounding box center [530, 238] width 33 height 5
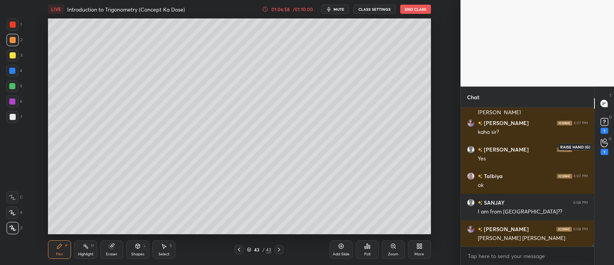
click at [605, 143] on icon at bounding box center [604, 142] width 7 height 9
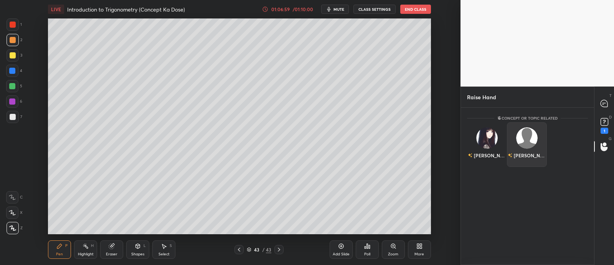
click at [521, 134] on img "grid" at bounding box center [527, 138] width 22 height 22
click at [519, 159] on button "INVITE" at bounding box center [527, 160] width 33 height 10
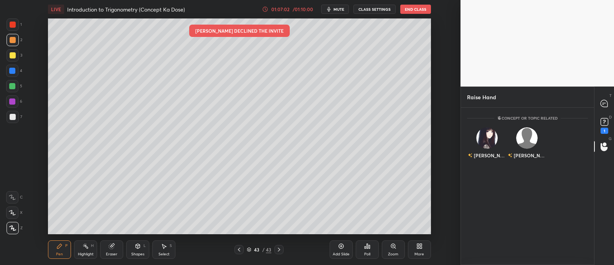
scroll to position [155, 131]
click at [603, 99] on icon at bounding box center [604, 103] width 8 height 8
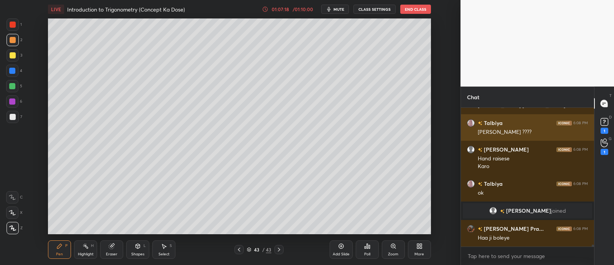
scroll to position [8742, 0]
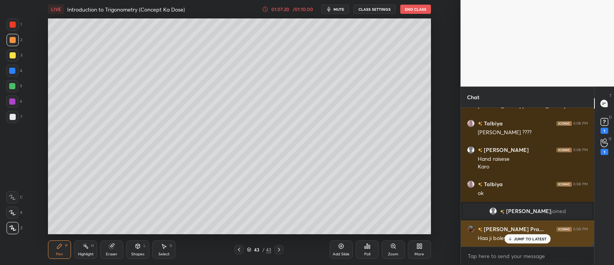
click at [515, 237] on p "JUMP TO LATEST" at bounding box center [530, 238] width 33 height 5
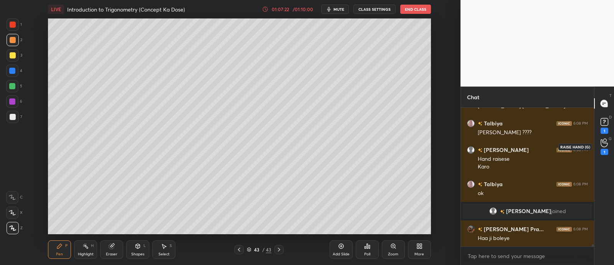
click at [605, 146] on icon at bounding box center [604, 142] width 7 height 9
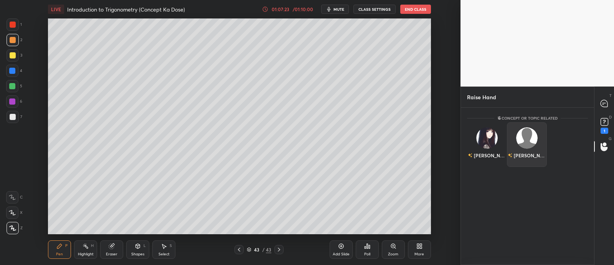
click at [521, 136] on img "grid" at bounding box center [527, 138] width 22 height 22
click at [519, 162] on button "INVITE" at bounding box center [527, 160] width 33 height 10
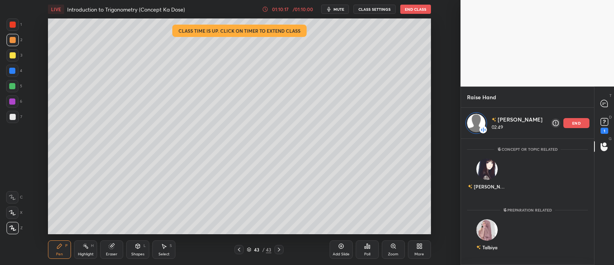
scroll to position [155, 131]
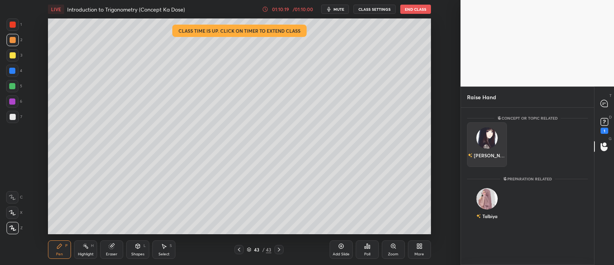
click at [483, 139] on img "grid" at bounding box center [487, 138] width 22 height 22
click at [484, 158] on button "INVITE" at bounding box center [487, 160] width 33 height 10
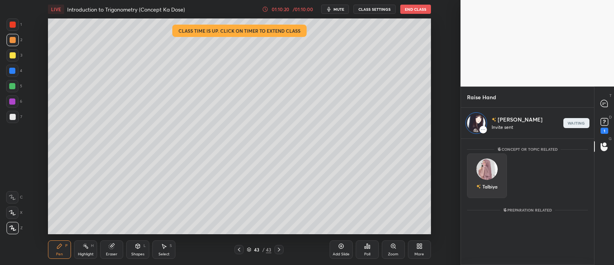
scroll to position [124, 131]
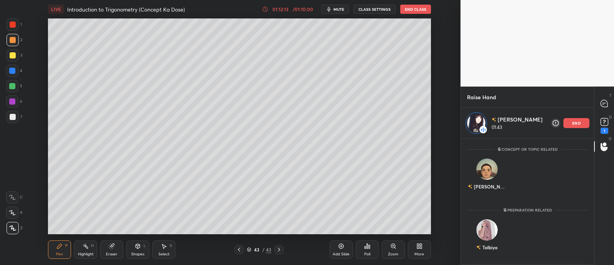
click at [578, 124] on p "end" at bounding box center [576, 123] width 8 height 4
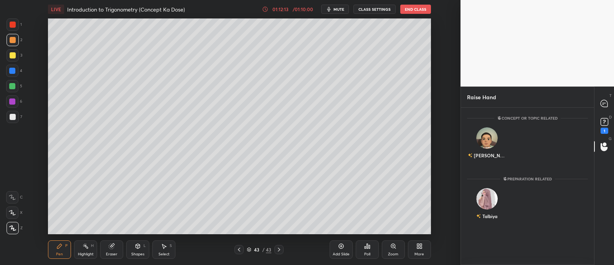
scroll to position [155, 131]
click at [481, 136] on img "grid" at bounding box center [487, 138] width 22 height 22
click at [482, 160] on button "INVITE" at bounding box center [487, 160] width 33 height 10
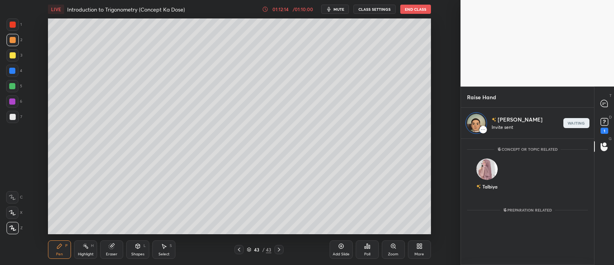
scroll to position [124, 131]
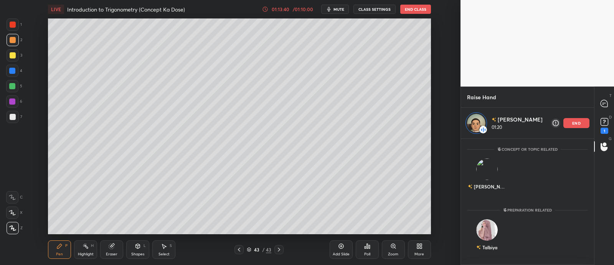
click at [577, 124] on p "end" at bounding box center [576, 123] width 8 height 4
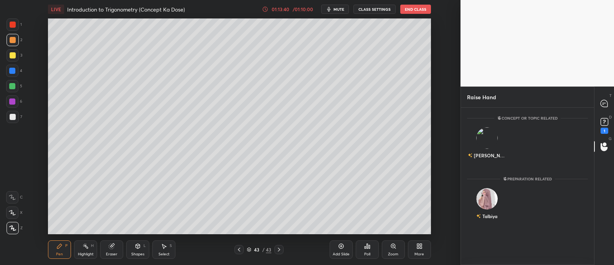
scroll to position [155, 131]
click at [483, 209] on div "Talbiya" at bounding box center [486, 209] width 21 height 13
click at [487, 218] on button "INVITE" at bounding box center [487, 221] width 33 height 10
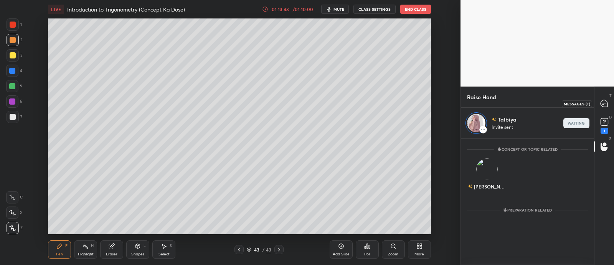
click at [607, 102] on icon at bounding box center [604, 103] width 7 height 7
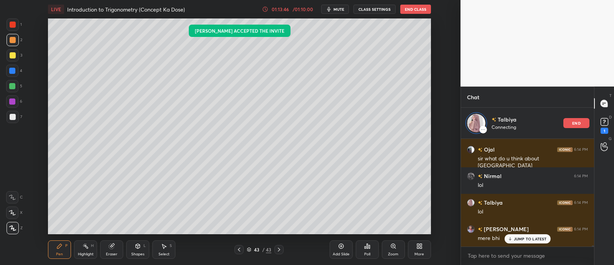
scroll to position [9873, 0]
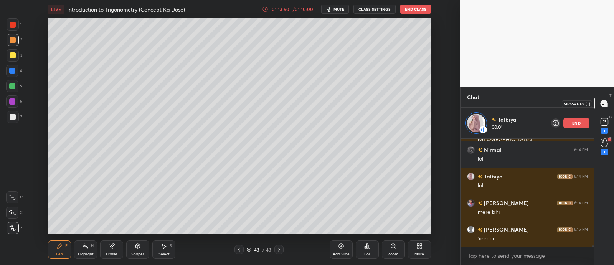
click at [599, 101] on div at bounding box center [604, 103] width 15 height 14
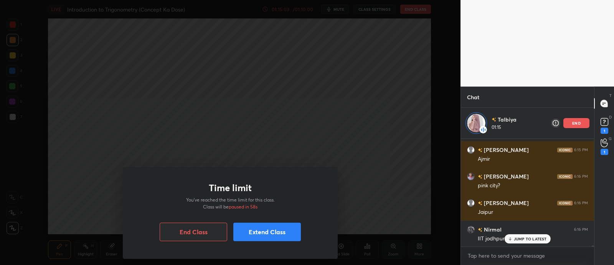
click at [266, 228] on button "Extend Class" at bounding box center [267, 231] width 68 height 18
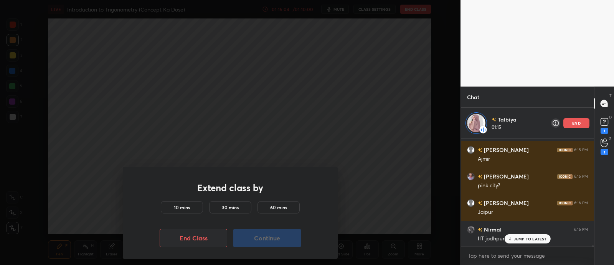
click at [177, 204] on h5 "10 mins" at bounding box center [182, 206] width 16 height 7
click at [261, 238] on button "Continue" at bounding box center [267, 237] width 68 height 18
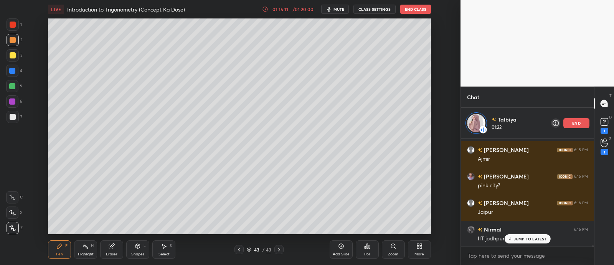
scroll to position [10032, 0]
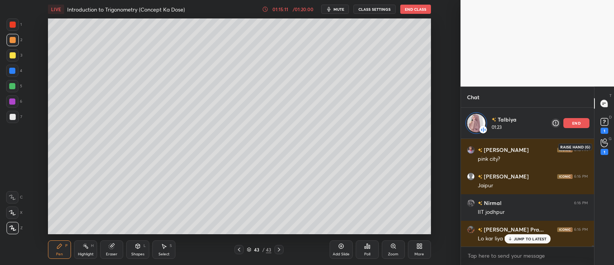
click at [605, 143] on icon at bounding box center [604, 143] width 7 height 8
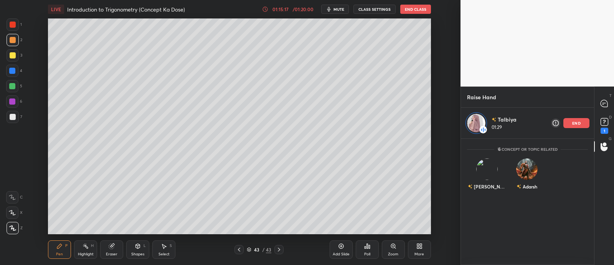
click at [581, 120] on div "end" at bounding box center [577, 123] width 26 height 10
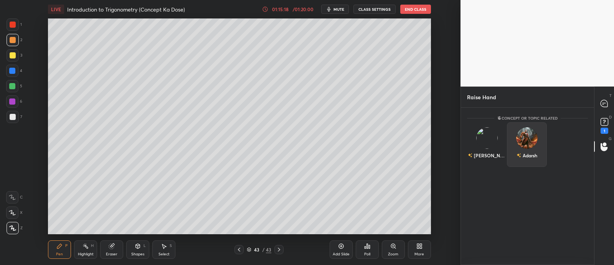
scroll to position [155, 131]
click at [490, 141] on img "grid" at bounding box center [487, 138] width 22 height 22
click at [491, 159] on button "INVITE" at bounding box center [487, 160] width 33 height 10
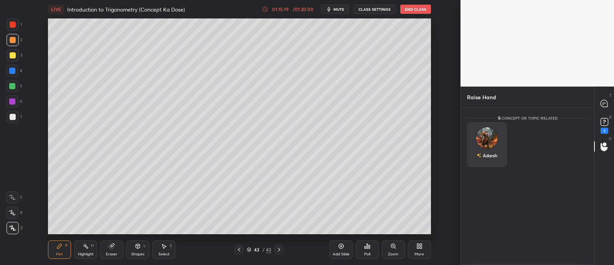
scroll to position [124, 131]
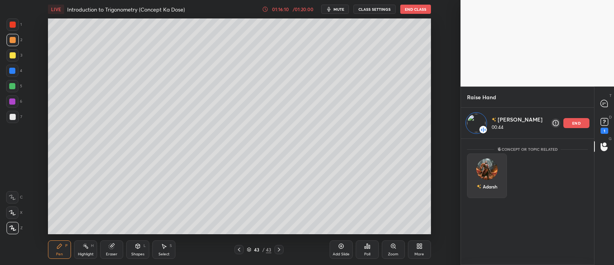
click at [485, 171] on img "grid" at bounding box center [487, 169] width 22 height 22
click at [576, 119] on div "end" at bounding box center [577, 123] width 26 height 10
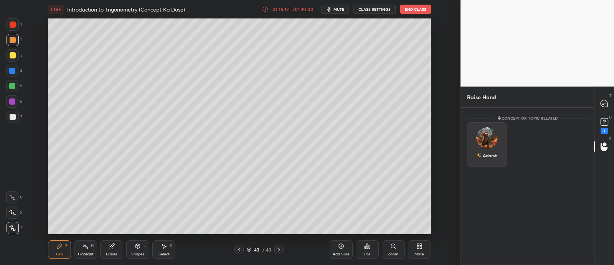
click at [485, 142] on div "Adarsh" at bounding box center [487, 144] width 40 height 45
click at [488, 162] on button "INVITE" at bounding box center [487, 160] width 33 height 10
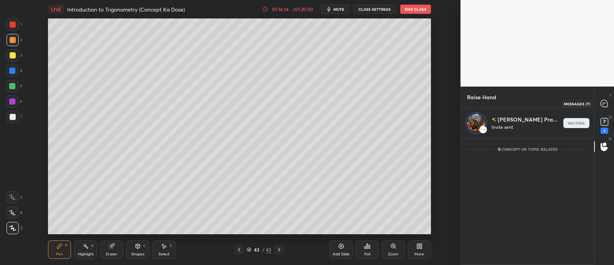
click at [599, 100] on div at bounding box center [604, 103] width 15 height 14
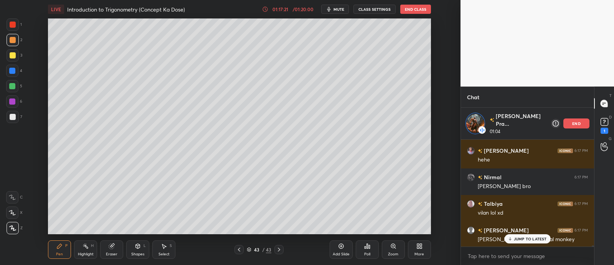
scroll to position [10339, 0]
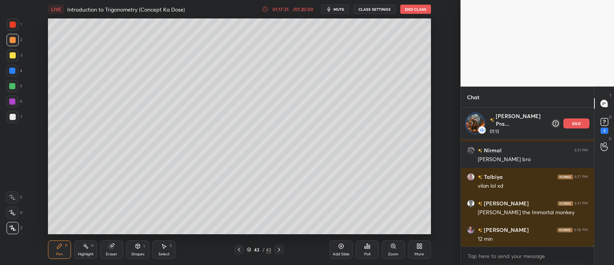
click at [414, 7] on button "End Class" at bounding box center [415, 9] width 31 height 9
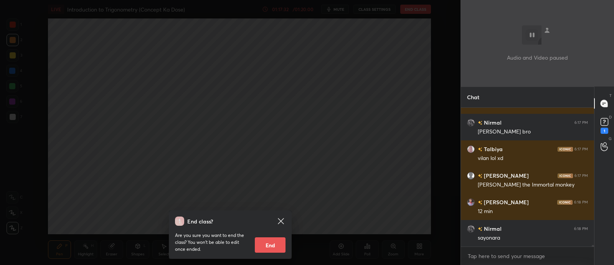
scroll to position [10335, 0]
click at [267, 245] on button "End" at bounding box center [270, 244] width 31 height 15
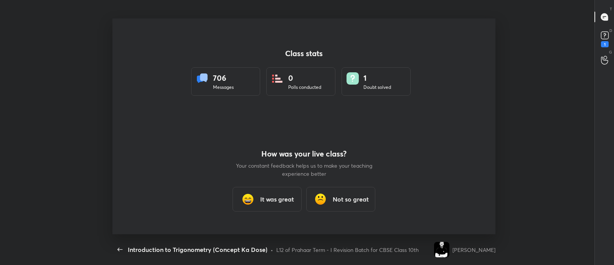
scroll to position [215, 483]
type textarea "x"
